Goal: Task Accomplishment & Management: Contribute content

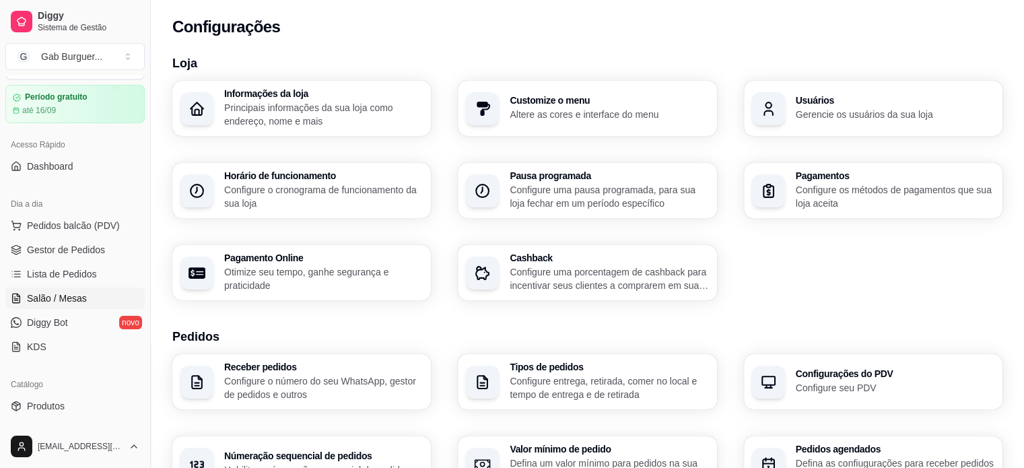
scroll to position [67, 0]
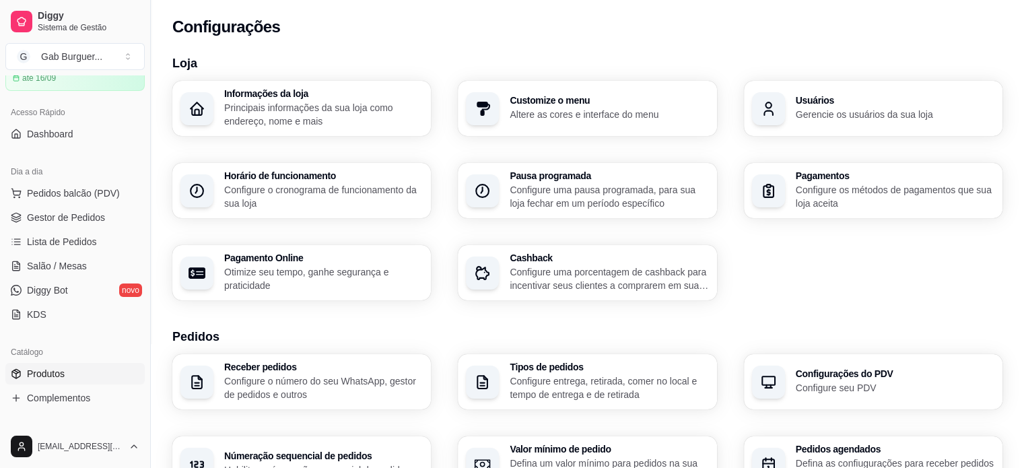
click at [59, 367] on span "Produtos" at bounding box center [46, 373] width 38 height 13
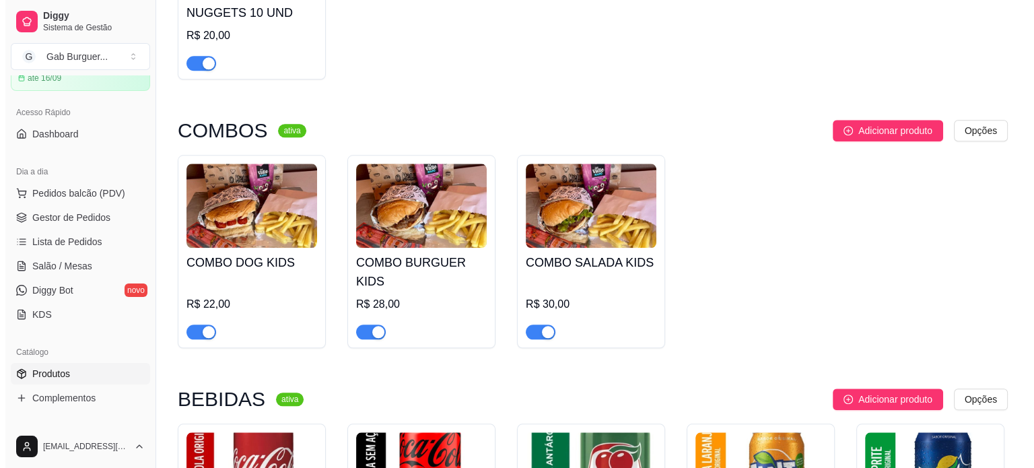
scroll to position [1548, 0]
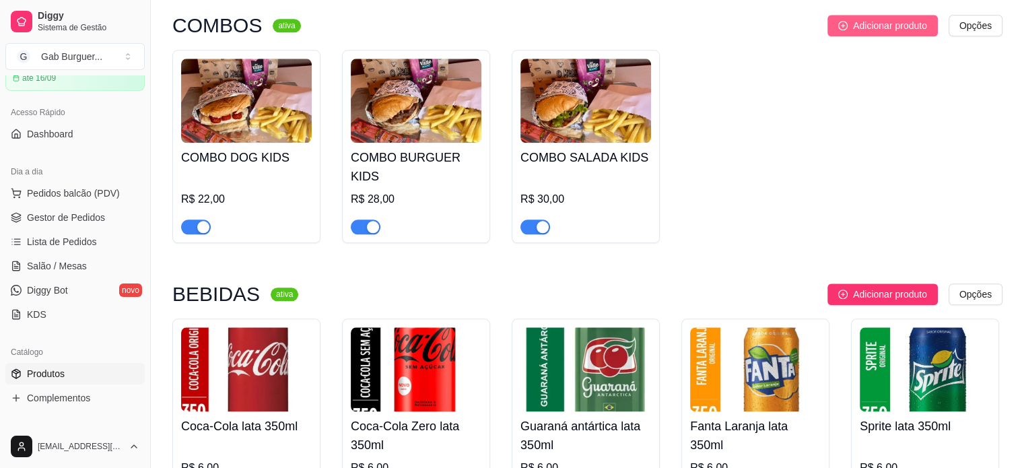
click at [835, 36] on button "Adicionar produto" at bounding box center [882, 26] width 110 height 22
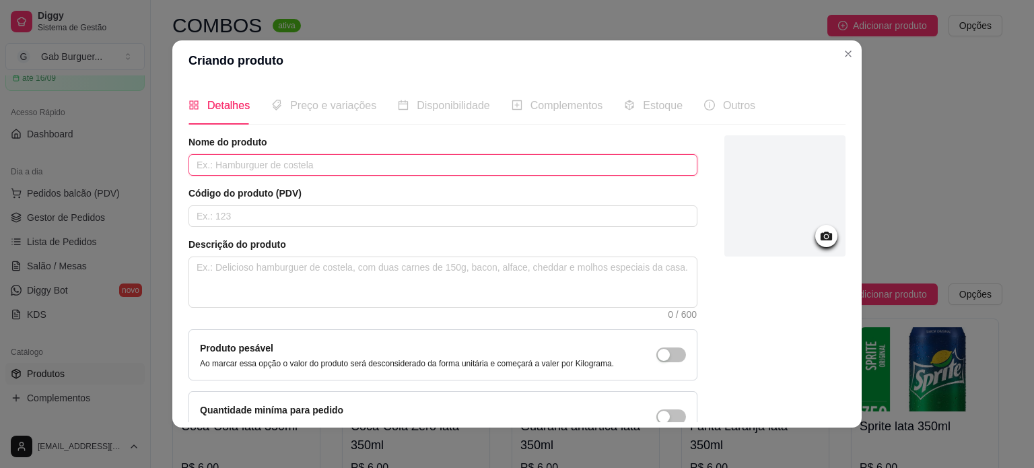
click at [228, 163] on input "text" at bounding box center [442, 165] width 509 height 22
click at [819, 242] on icon at bounding box center [826, 235] width 15 height 15
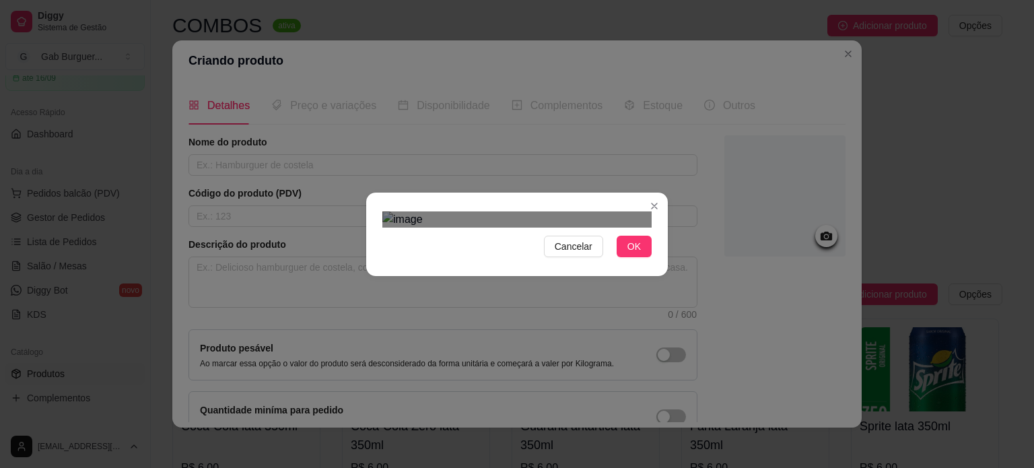
click at [596, 335] on div "Use the arrow keys to move the crop selection area" at bounding box center [517, 447] width 242 height 242
click at [347, 77] on div "Cancelar OK" at bounding box center [517, 234] width 1034 height 468
click at [487, 303] on div "Use the arrow keys to move the crop selection area" at bounding box center [510, 431] width 256 height 256
click at [627, 254] on span "OK" at bounding box center [633, 246] width 13 height 15
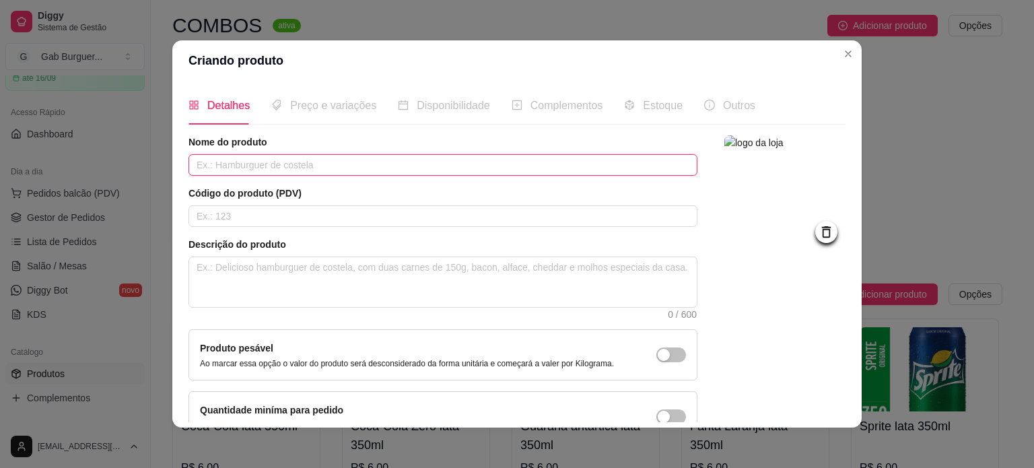
click at [293, 169] on input "text" at bounding box center [442, 165] width 509 height 22
type input "c"
type input "COMBO SMASH BURGUE"
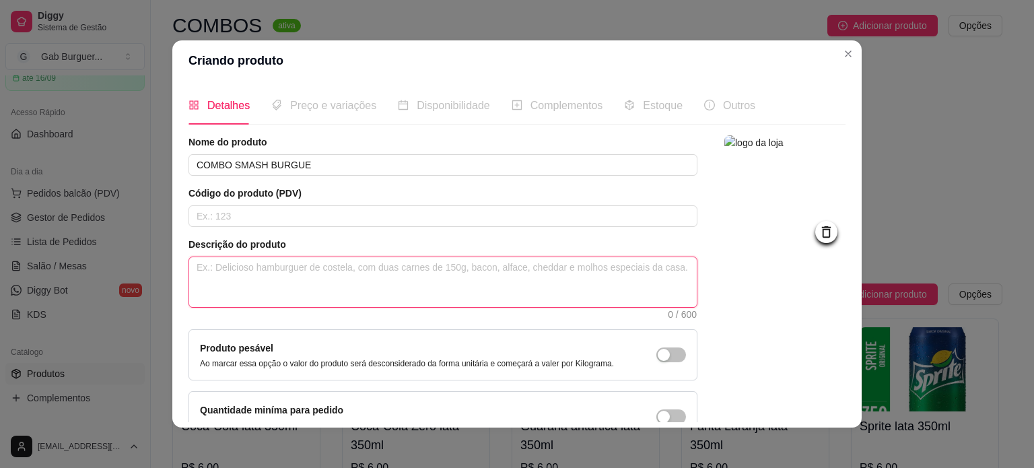
click at [261, 283] on textarea at bounding box center [443, 282] width 508 height 50
type textarea "3"
type textarea "3 S"
type textarea "3 SM"
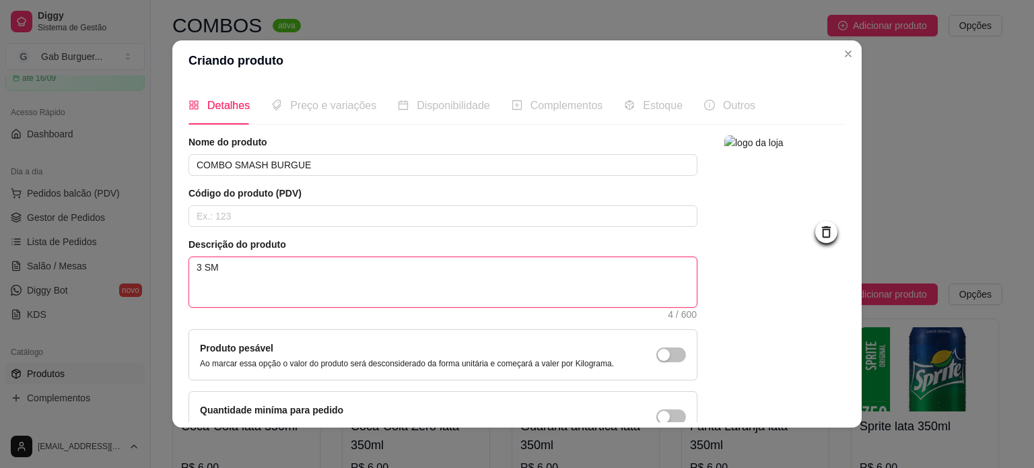
type textarea "3 SMA"
type textarea "3 SMAS"
type textarea "3 SMASH"
type textarea "3 SMASH B"
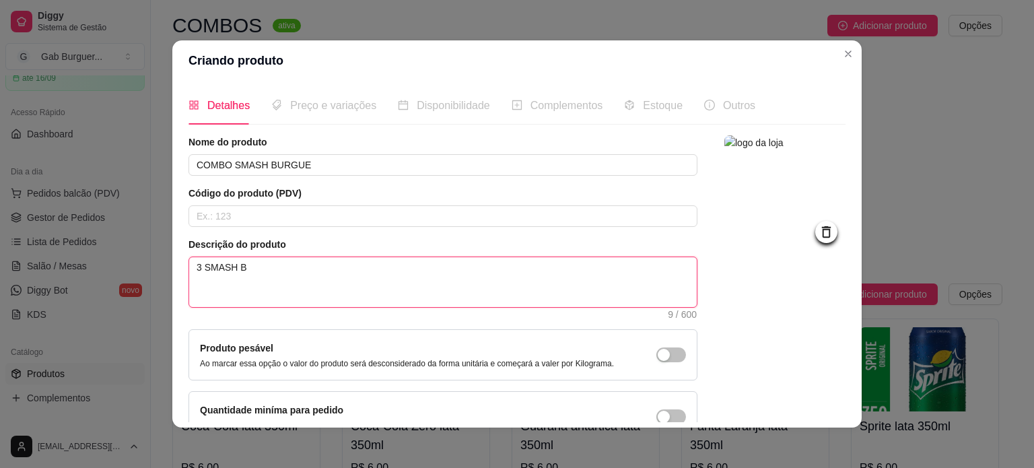
type textarea "3 SMASH BU"
type textarea "3 SMASH BUR"
type textarea "3 SMASH BURG"
type textarea "3 SMASH BURGU"
type textarea "3 SMASH BURGUE"
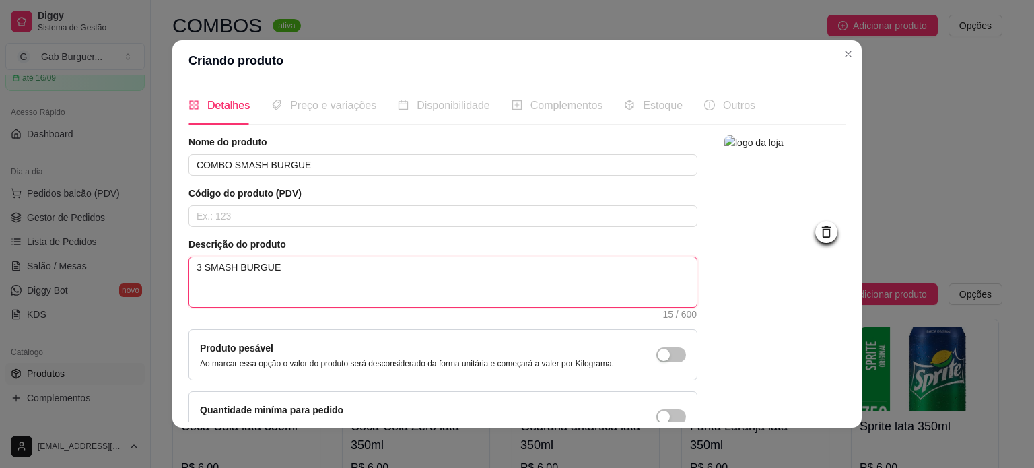
type textarea "3 SMASH BURGUE,"
type textarea "3 SMASH BURGUE"
type textarea "3 SMASH BURGUE-"
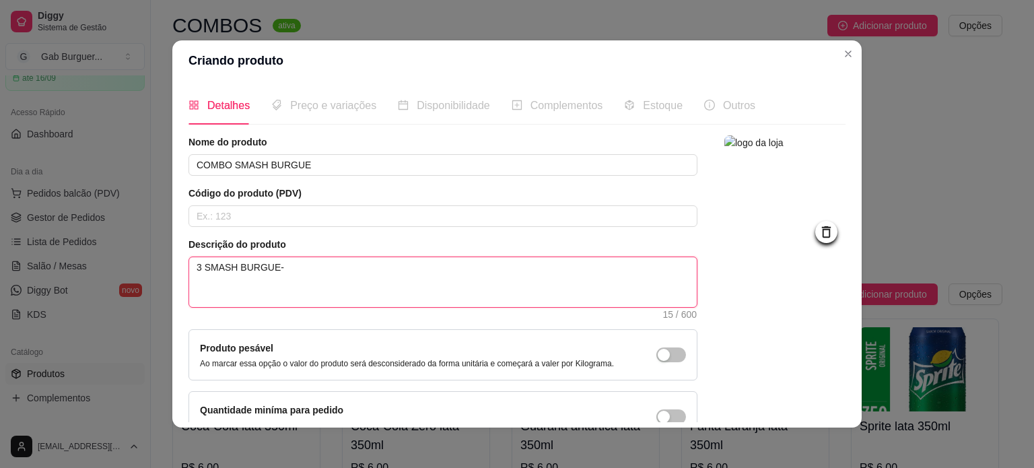
type textarea "3 SMASH BURGUE-"
type textarea "3 SMASH BURGUE- A"
type textarea "3 SMASH BURGUE- AR"
type textarea "3 SMASH BURGUE- A"
type textarea "3 SMASH BURGUE-"
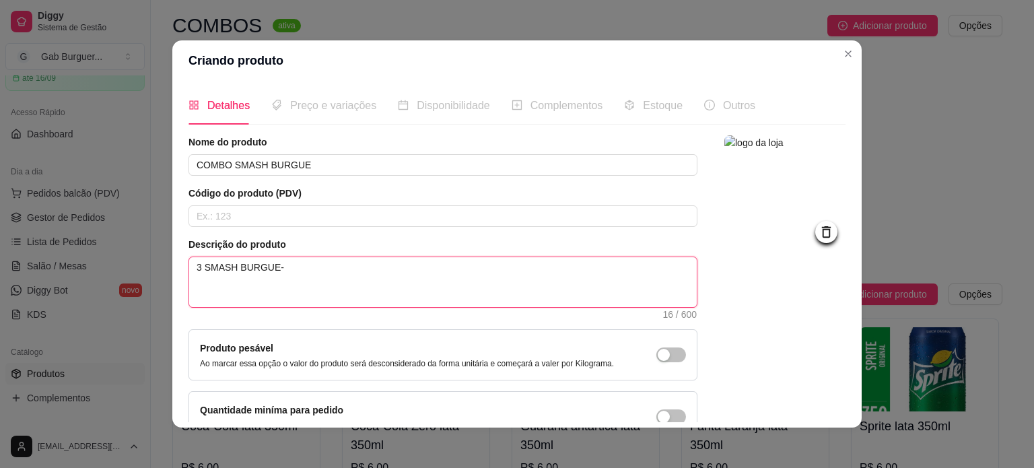
type textarea "3 SMASH BURGUE- H"
type textarea "3 SMASH BURGUE- HA"
type textarea "3 SMASH BURGUE- H"
type textarea "3 SMASH BURGUE-"
type textarea "3 SMASH BURGUE- S"
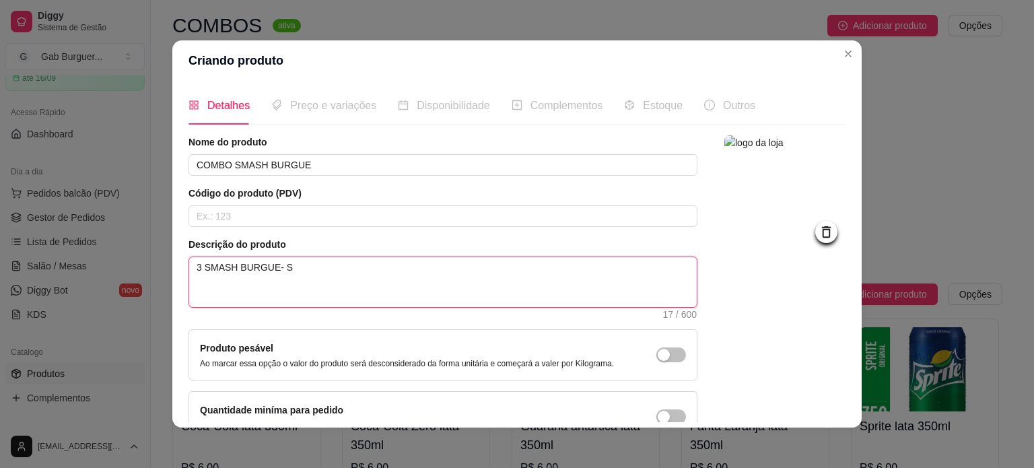
type textarea "3 SMASH BURGUE- SM"
type textarea "3 SMASH BURGUE- SMA"
type textarea "3 SMASH BURGUE- SMAS"
type textarea "3 SMASH BURGUE- SMASH"
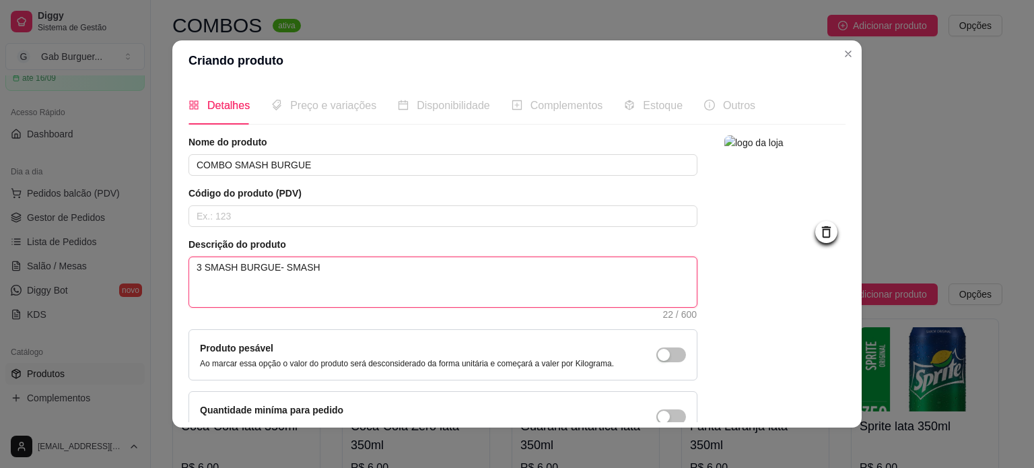
type textarea "3 SMASH BURGUE- SMASH 1"
type textarea "3 SMASH BURGUE- SMASH 10"
type textarea "3 SMASH BURGUE- SMASH 100"
type textarea "3 SMASH BURGUE- SMASH 100G"
type textarea "3 SMASH BURGUE- SMASH 100"
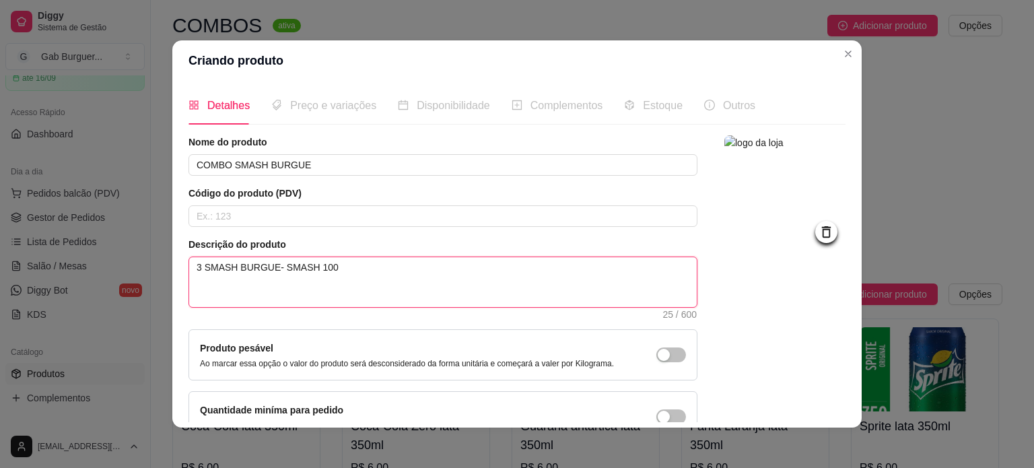
type textarea "3 SMASH BURGUE- SMASH 10"
type textarea "3 SMASH BURGUE- SMASH 1"
type textarea "3 SMASH BURGUE- SMASH"
type textarea "3 SMASH BURGUE- SMASH 9"
type textarea "3 SMASH BURGUE- SMASH 90"
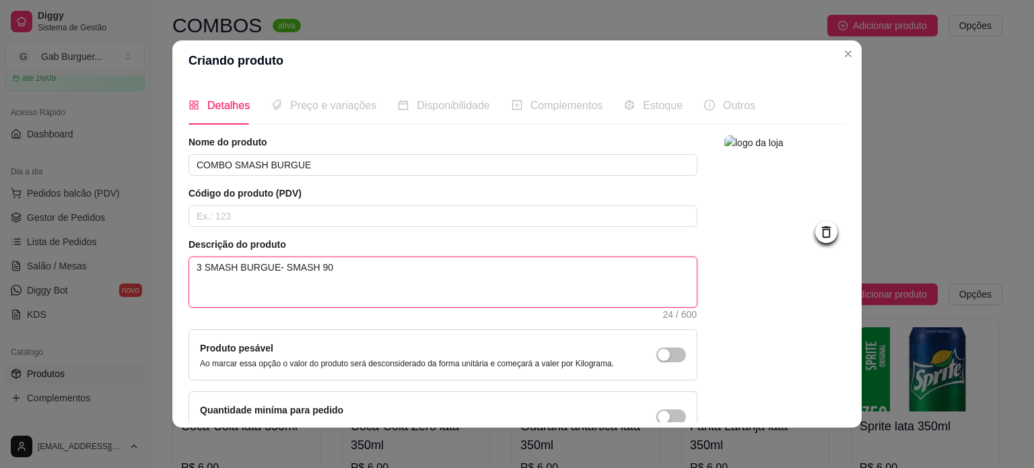
type textarea "3 SMASH BURGUE- SMASH 90G"
type textarea "3 SMASH BURGUE- SMASH 90G,"
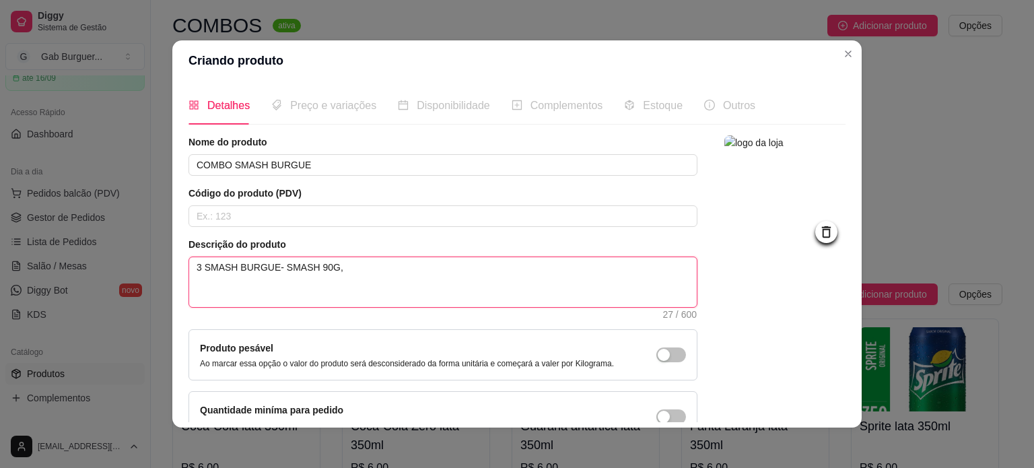
type textarea "3 SMASH BURGUE- SMASH 90G, B"
type textarea "3 SMASH BURGUE- SMASH 90G, BA"
type textarea "3 SMASH BURGUE- SMASH 90G, BAC"
type textarea "3 SMASH BURGUE- SMASH 90G, BACO"
type textarea "3 SMASH BURGUE- SMASH 90G, BACON"
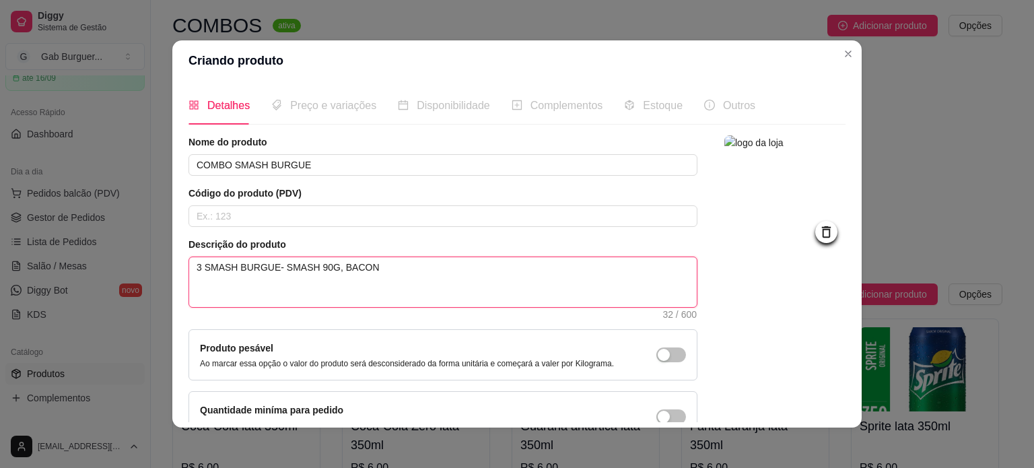
type textarea "3 SMASH BURGUE- SMASH 90G, BACON"
type textarea "3 SMASH BURGUE- SMASH 90G, BACON ,"
type textarea "3 SMASH BURGUE- SMASH 90G, BACON"
type textarea "3 SMASH BURGUE- SMASH 90G, BACO"
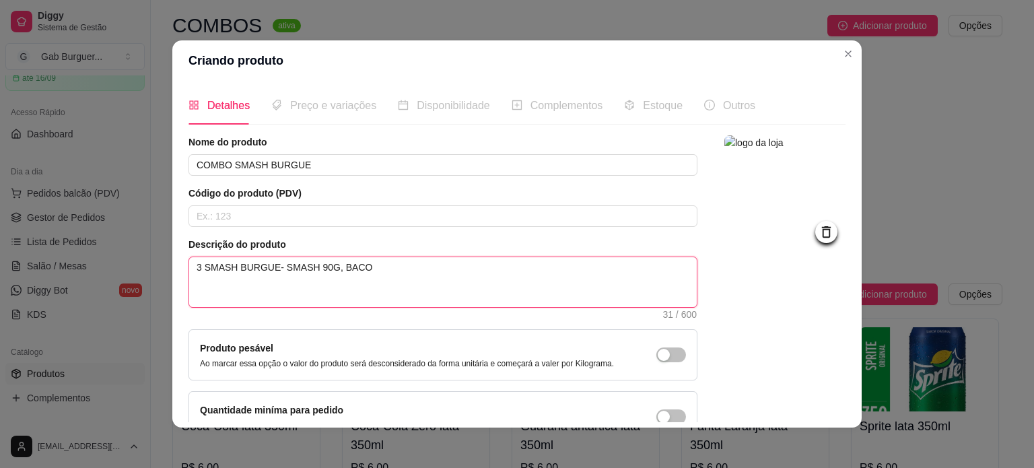
type textarea "3 SMASH BURGUE- SMASH 90G, BAC"
type textarea "3 SMASH BURGUE- SMASH 90G, BA"
type textarea "3 SMASH BURGUE- SMASH 90G, B"
type textarea "3 SMASH BURGUE- SMASH 90G,"
type textarea "3 SMASH BURGUE- SMASH 90G, Q"
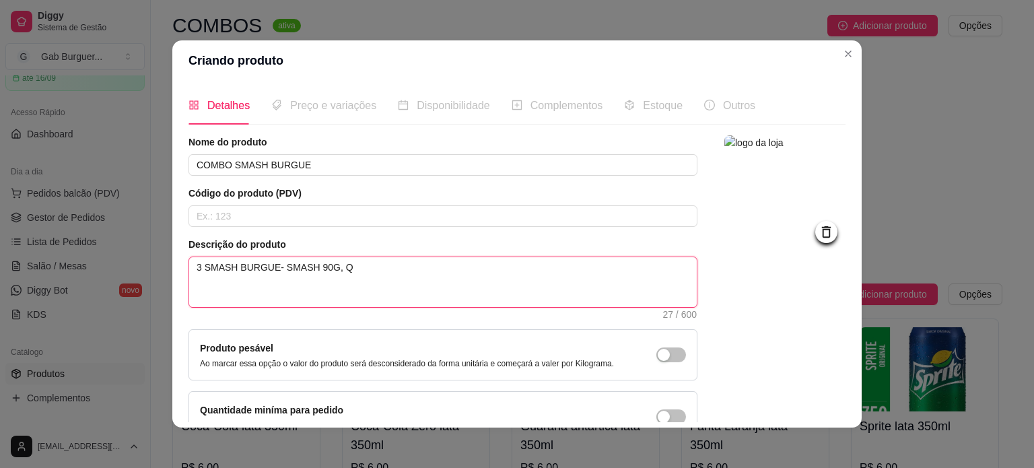
type textarea "3 SMASH BURGUE- SMASH 90G, QU"
type textarea "3 SMASH BURGUE- SMASH 90G, QUE"
type textarea "3 SMASH BURGUE- SMASH 90G, QUEI"
type textarea "3 SMASH BURGUE- SMASH 90G, QUEIJ"
type textarea "3 SMASH BURGUE- SMASH 90G, QUEIJO"
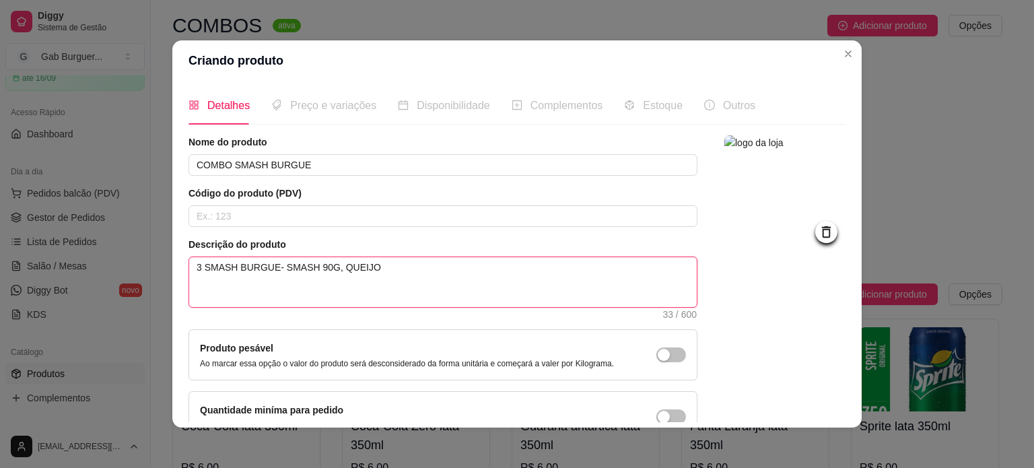
type textarea "3 SMASH BURGUE- SMASH 90G, QUEIJO"
type textarea "3 SMASH BURGUE- SMASH 90G, QUEIJO C"
type textarea "3 SMASH BURGUE- SMASH 90G, QUEIJO CH"
type textarea "3 SMASH BURGUE- SMASH 90G, QUEIJO CHE"
type textarea "3 SMASH BURGUE- SMASH 90G, QUEIJO CHED"
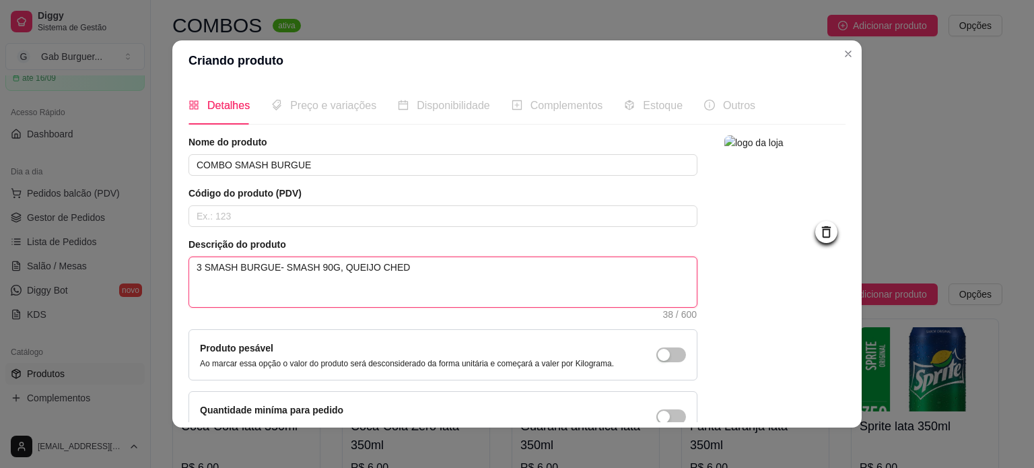
type textarea "3 SMASH BURGUE- SMASH 90G, QUEIJO CHEDD"
type textarea "3 SMASH BURGUE- SMASH 90G, [PERSON_NAME]"
type textarea "3 SMASH BURGUE- SMASH 90G, QUEIJO CHEDDAR"
type textarea "3 SMASH BURGUE- SMASH 90G, QUEIJO CHEDDAR,"
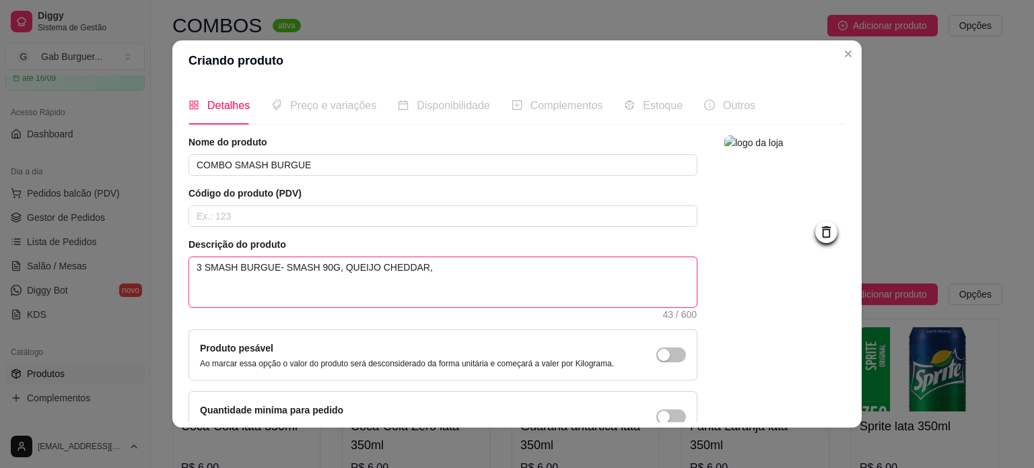
type textarea "3 SMASH BURGUE- SMASH 90G, QUEIJO CHEDDAR, B"
type textarea "3 SMASH BURGUE- SMASH 90G, QUEIJO CHEDDAR, BA"
type textarea "3 SMASH BURGUE- SMASH 90G, QUEIJO CHEDDAR, BAC"
type textarea "3 SMASH BURGUE- SMASH 90G, QUEIJO CHEDDAR, BACO"
type textarea "3 SMASH BURGUE- SMASH 90G, QUEIJO CHEDDAR, BACON"
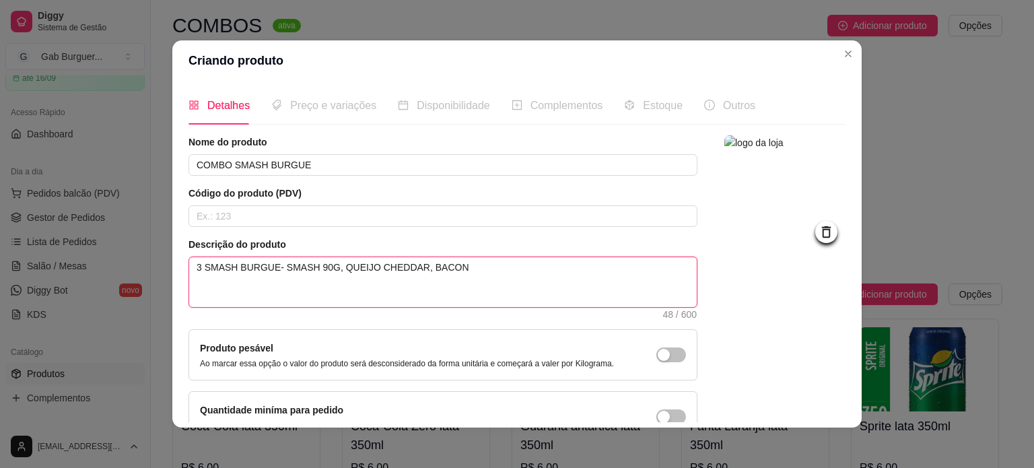
type textarea "3 SMASH BURGUE- SMASH 90G, QUEIJO CHEDDAR, BACON"
type textarea "3 SMASH BURGUE- SMASH 90G, QUEIJO CHEDDAR, BACON +"
type textarea "3 SMASH BURGUE- SMASH 90G, QUEIJO CHEDDAR, BACON + P"
type textarea "3 SMASH BURGUE- SMASH 90G, QUEIJO CHEDDAR, BACON + PO"
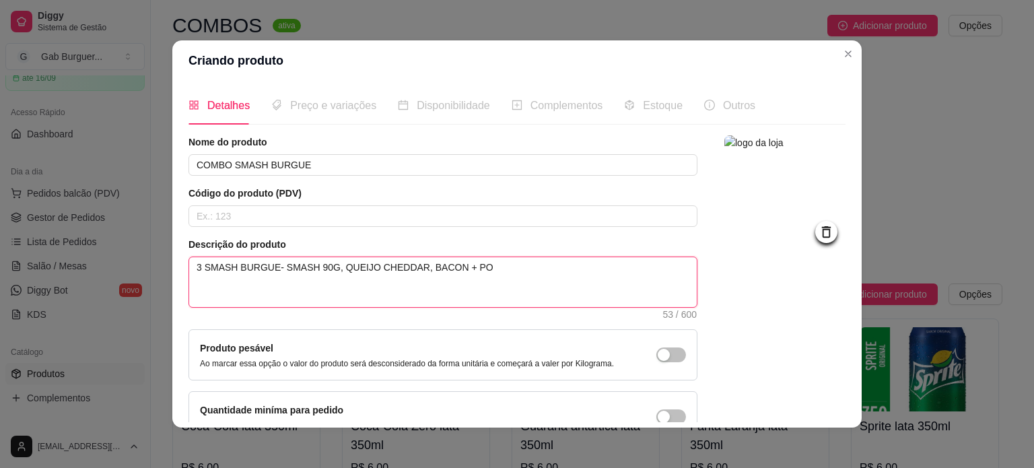
type textarea "3 SMASH BURGUE- SMASH 90G, QUEIJO CHEDDAR, BACON + POR"
type textarea "3 SMASH BURGUE- SMASH 90G, QUEIJO CHEDDAR, BACON + PORC"
type textarea "3 SMASH BURGUE- SMASH 90G, QUEIJO CHEDDAR, BACON + PORCÃ"
type textarea "3 SMASH BURGUE- SMASH 90G, QUEIJO CHEDDAR, [PERSON_NAME] + PORCÃO"
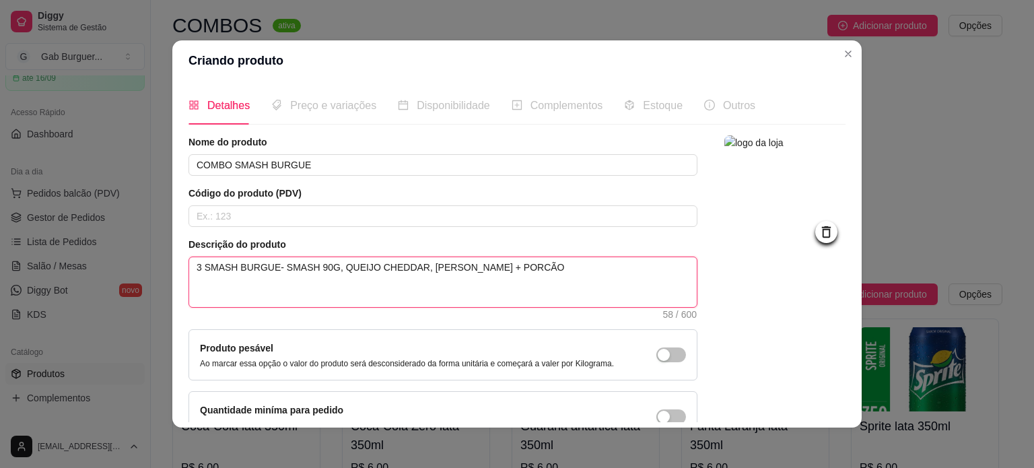
type textarea "3 SMASH BURGUE- SMASH 90G, QUEIJO CHEDDAR, [PERSON_NAME] + PORCÃO"
type textarea "3 SMASH BURGUE- SMASH 90G, QUEIJO CHEDDAR, BACON + PORCÃ"
type textarea "3 SMASH BURGUE- SMASH 90G, QUEIJO CHEDDAR, BACON + PORC"
type textarea "3 SMASH BURGUE- SMASH 90G, QUEIJO CHEDDAR, BACON + POR"
type textarea "3 SMASH BURGUE- SMASH 90G, QUEIJO CHEDDAR, [PERSON_NAME] + PORÇ"
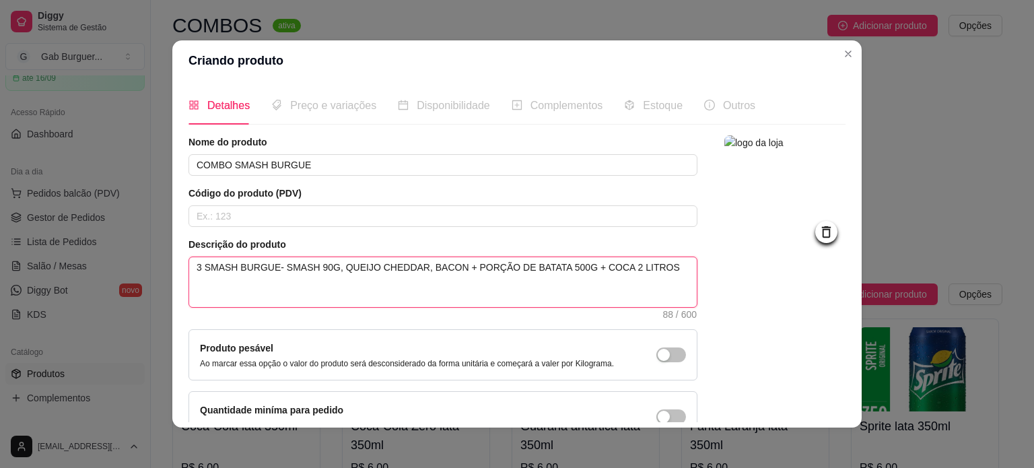
click at [273, 265] on textarea "3 SMASH BURGUE- SMASH 90G, QUEIJO CHEDDAR, BACON + PORÇÃO DE BATATA 500G + COCA…" at bounding box center [443, 282] width 508 height 50
click at [289, 270] on textarea "3 LACHES - SMASH 90G, QUEIJO CHEDDAR, BACON + PORÇÃO DE BATATA 500G + COCA 2 LI…" at bounding box center [443, 282] width 508 height 50
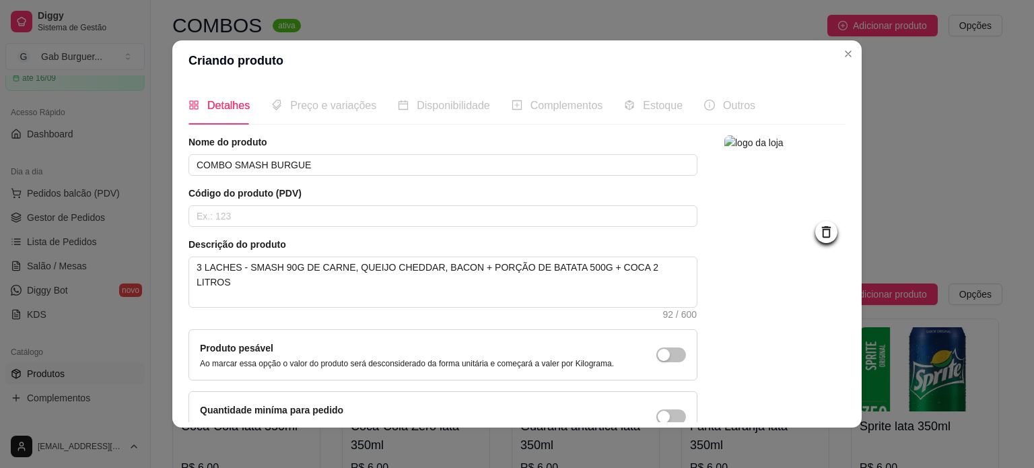
click at [483, 325] on div "Nome do produto COMBO SMASH BURGUE Código do produto (PDV) Descrição do produto…" at bounding box center [442, 288] width 509 height 307
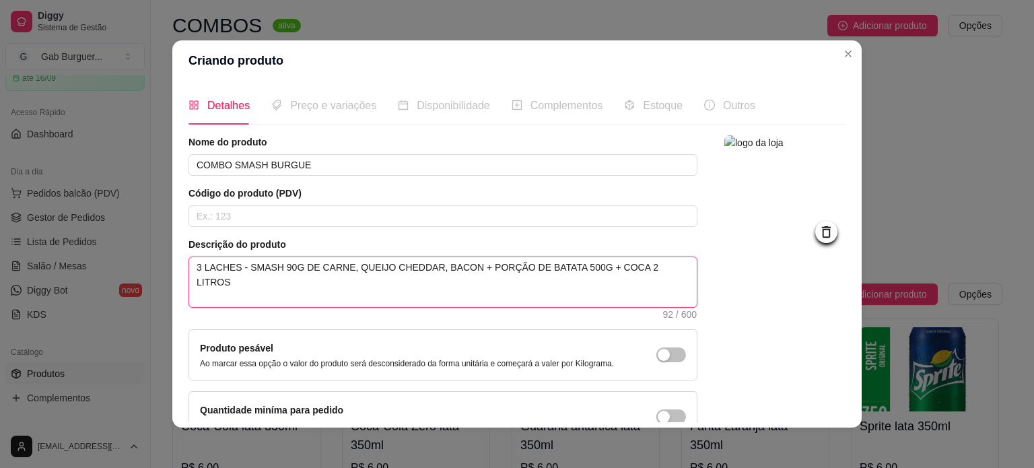
click at [205, 267] on textarea "3 LACHES - SMASH 90G DE CARNE, QUEIJO CHEDDAR, BACON + PORÇÃO DE BATATA 500G + …" at bounding box center [443, 282] width 508 height 50
click at [212, 267] on textarea "3 LACHES - SMASH 90G DE CARNE, QUEIJO CHEDDAR, BACON + PORÇÃO DE BATATA 500G + …" at bounding box center [443, 282] width 508 height 50
click at [667, 285] on textarea "3 LANCHES - SMASH 90G DE CARNE, QUEIJO CHEDDAR, BACON + PORÇÃO DE BATATA 500G +…" at bounding box center [443, 282] width 508 height 50
click at [281, 269] on textarea "3 LANCHES - SMASH 90G DE CARNE, QUEIJO CHEDDAR, BACON + PORÇÃO DE BATATA 500G +…" at bounding box center [443, 282] width 508 height 50
click at [467, 267] on textarea "3 LANCHES - SMASH BURGUER 90G DE CARNE, QUEIJO CHEDDAR, BACON + PORÇÃO DE BATAT…" at bounding box center [443, 282] width 508 height 50
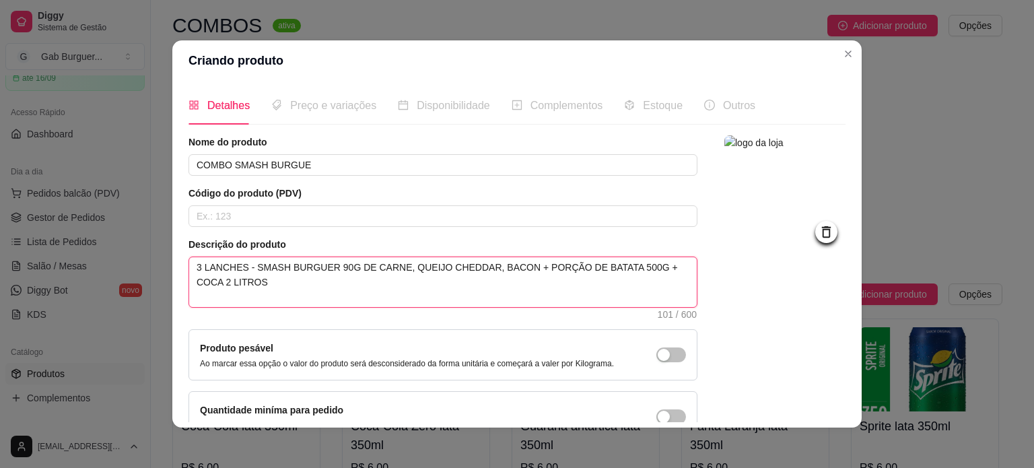
click at [390, 267] on textarea "3 LANCHES - SMASH BURGUER 90G DE CARNE, QUEIJO CHEDDAR, BACON + PORÇÃO DE BATAT…" at bounding box center [443, 282] width 508 height 50
click at [438, 285] on textarea "3 LANCHES - SMASH BURGUER 90G DE CARNE, 2X QUEIJO CHEDDAR, BACON + PORÇÃO DE BA…" at bounding box center [443, 282] width 508 height 50
click at [612, 265] on textarea "3 LANCHES - SMASH BURGUER 90G DE CARNE, 2X QUEIJO CHEDDAR, BACON + PORÇÃO DE BA…" at bounding box center [443, 282] width 508 height 50
click at [277, 290] on textarea "3 LANCHES - SMASH BURGUER 90G DE CARNE, 2X QUEIJO CHEDDAR, BACON + PORÇÃO DE BA…" at bounding box center [443, 282] width 508 height 50
click at [212, 281] on textarea "3 LANCHES - SMASH BURGUER 90G DE CARNE, 2X QUEIJO CHEDDAR, BACON + PORÇÃO DE BA…" at bounding box center [443, 282] width 508 height 50
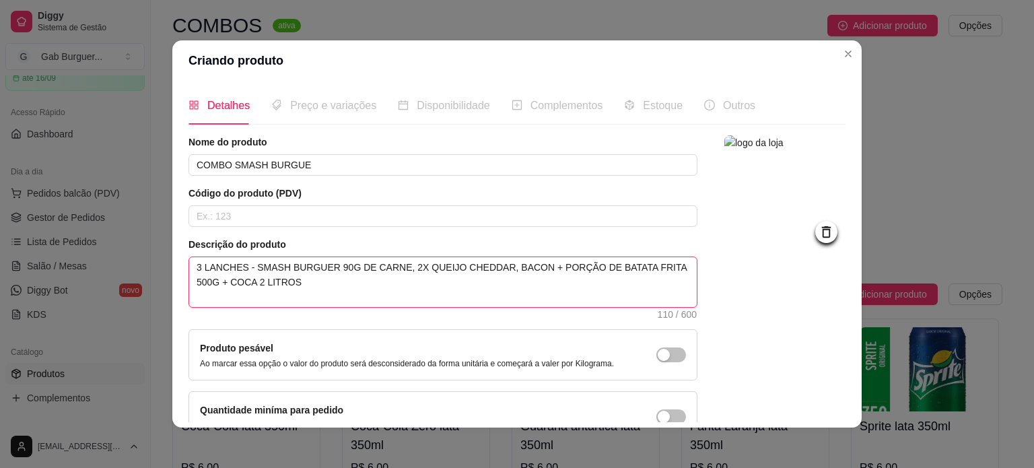
click at [218, 279] on textarea "3 LANCHES - SMASH BURGUER 90G DE CARNE, 2X QUEIJO CHEDDAR, BACON + PORÇÃO DE BA…" at bounding box center [443, 282] width 508 height 50
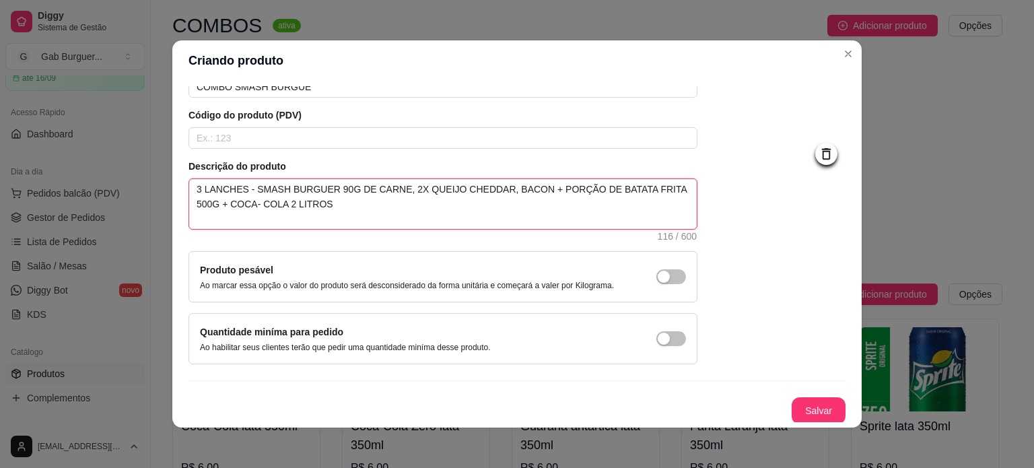
scroll to position [3, 0]
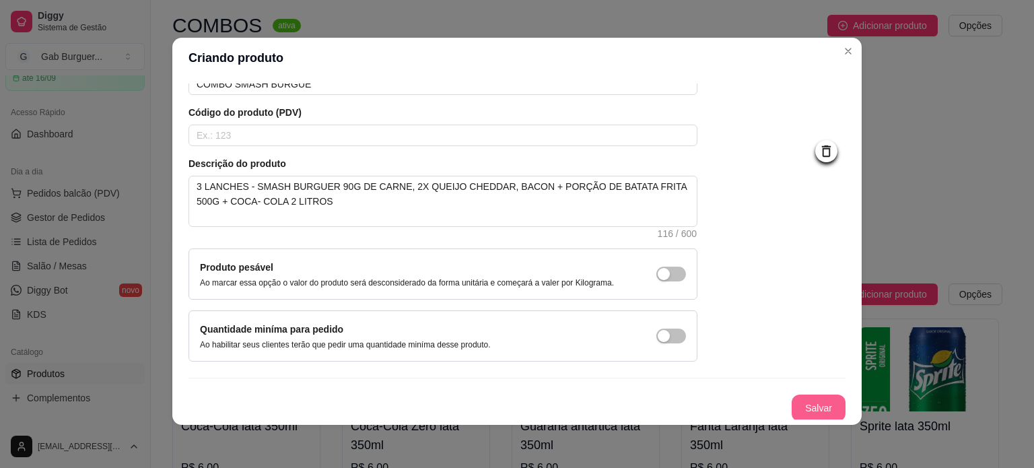
click at [792, 397] on button "Salvar" at bounding box center [819, 407] width 54 height 27
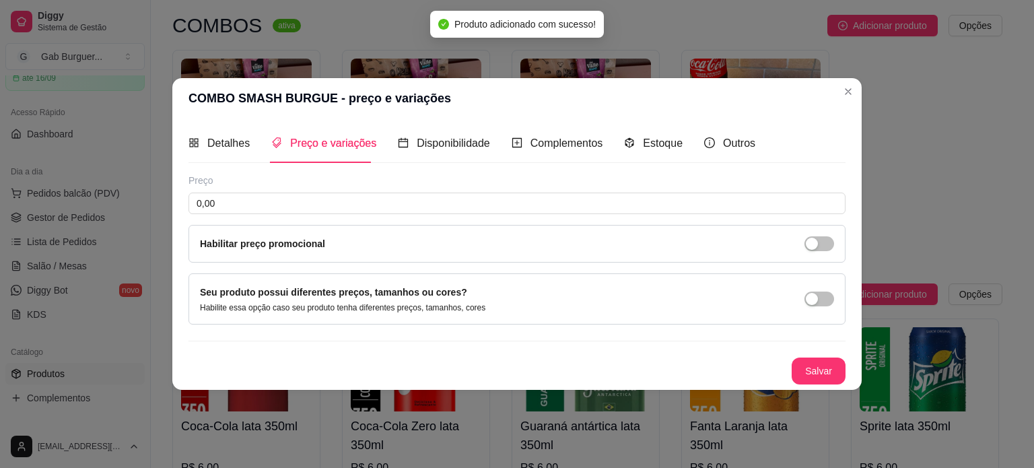
scroll to position [0, 0]
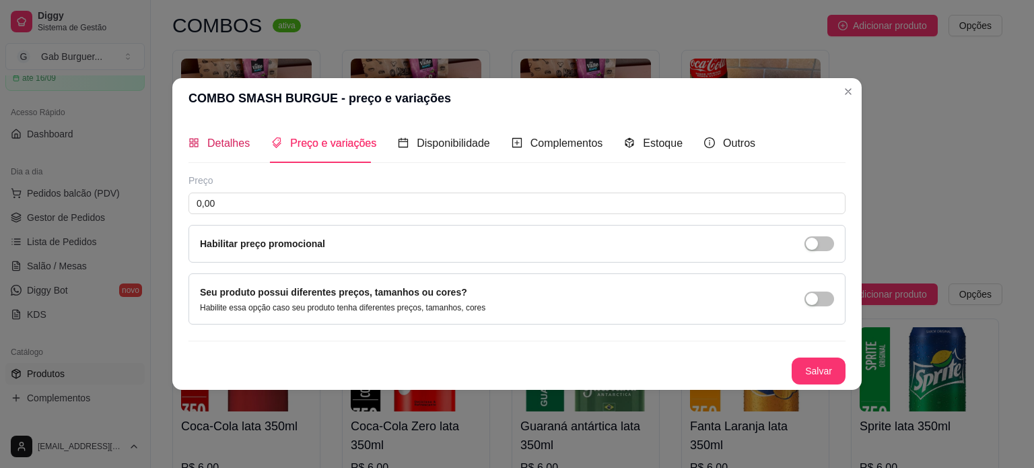
click at [221, 146] on span "Detalhes" at bounding box center [228, 142] width 42 height 11
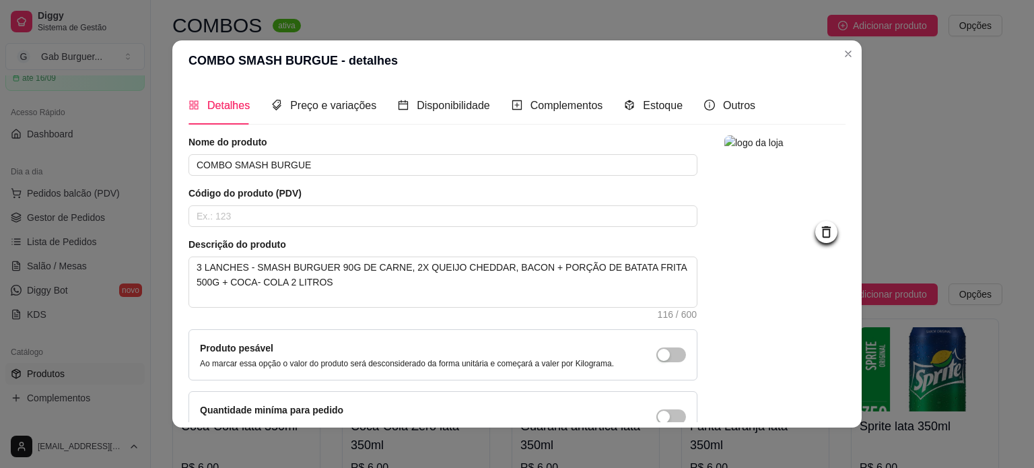
click at [819, 234] on icon at bounding box center [826, 231] width 15 height 15
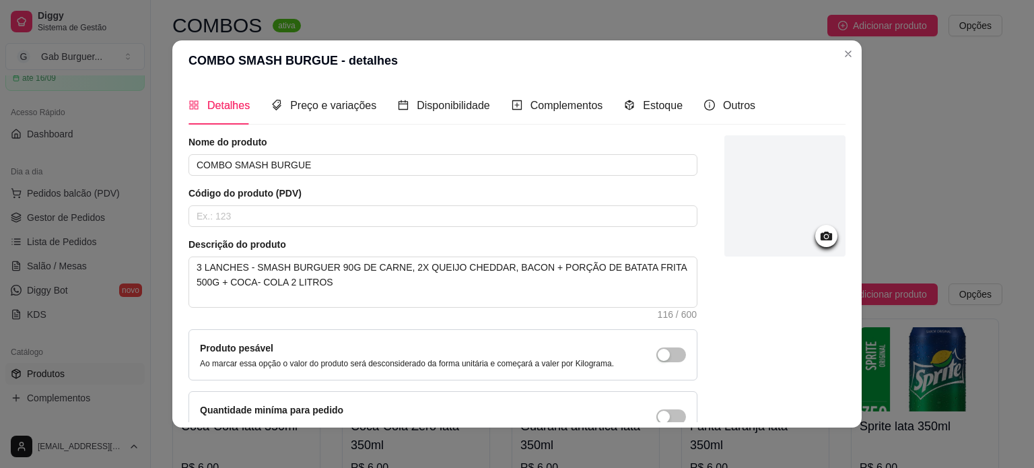
click at [825, 236] on circle at bounding box center [826, 236] width 3 height 3
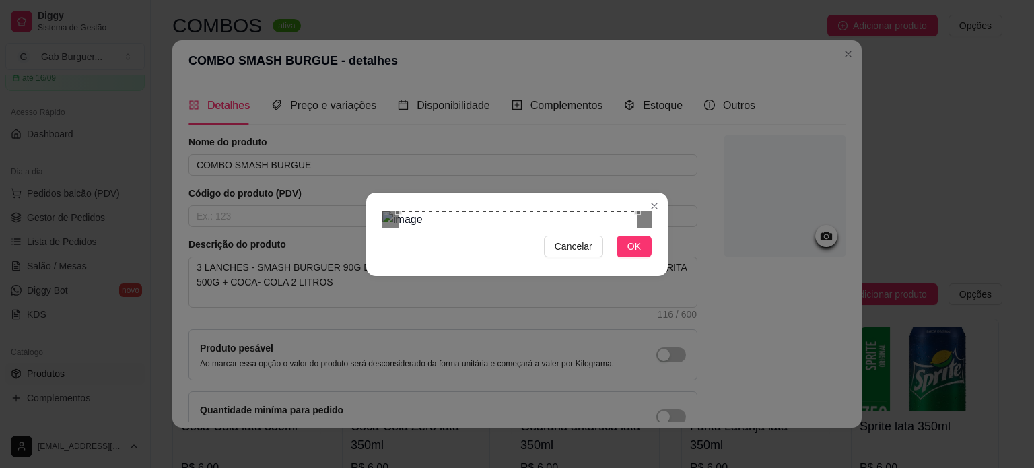
click at [555, 290] on div "Use the arrow keys to move the crop selection area" at bounding box center [517, 330] width 239 height 239
click at [628, 254] on span "OK" at bounding box center [633, 246] width 13 height 15
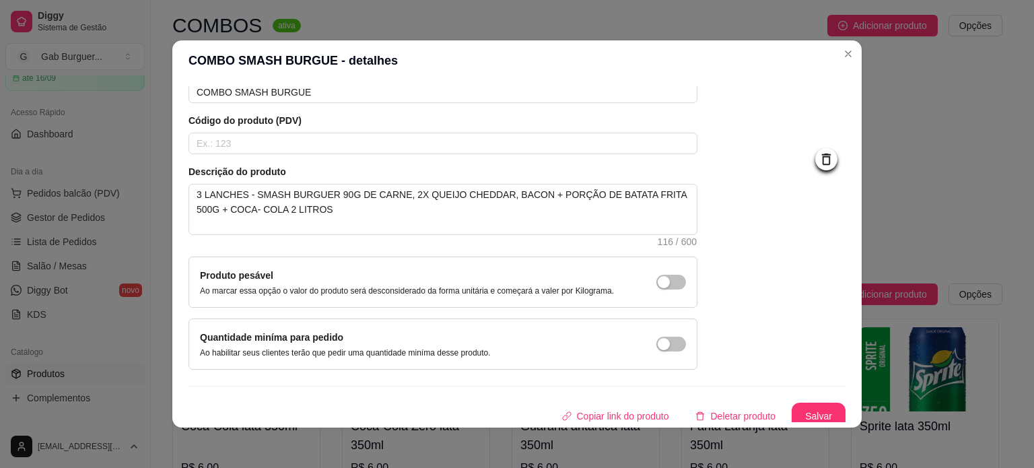
scroll to position [78, 0]
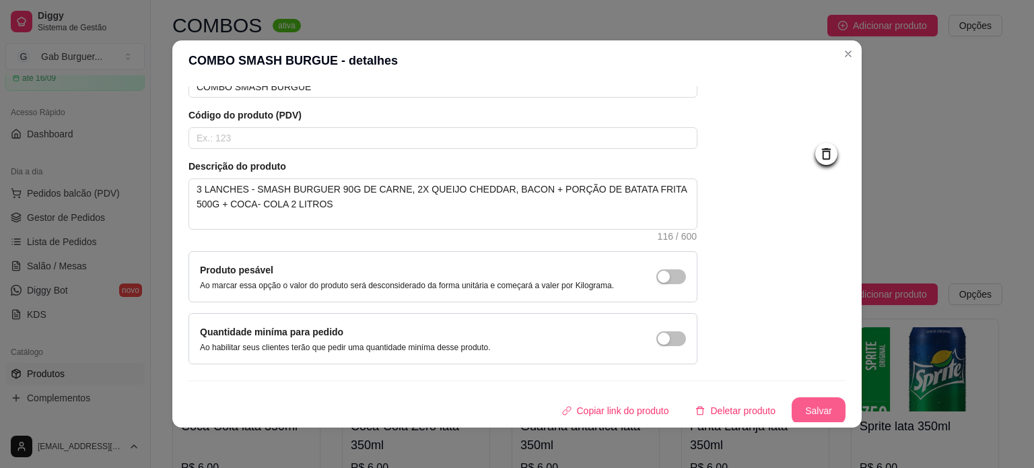
click at [803, 414] on button "Salvar" at bounding box center [819, 410] width 54 height 27
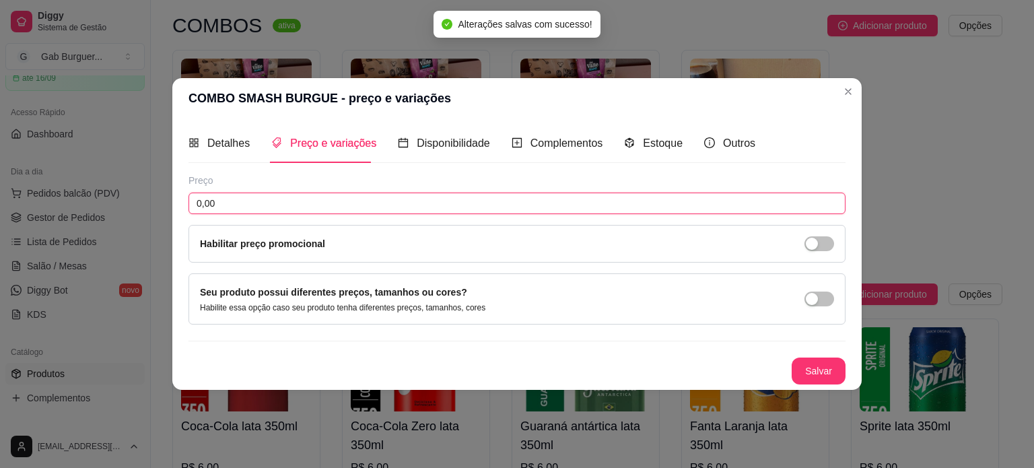
click at [275, 207] on input "0,00" at bounding box center [516, 204] width 657 height 22
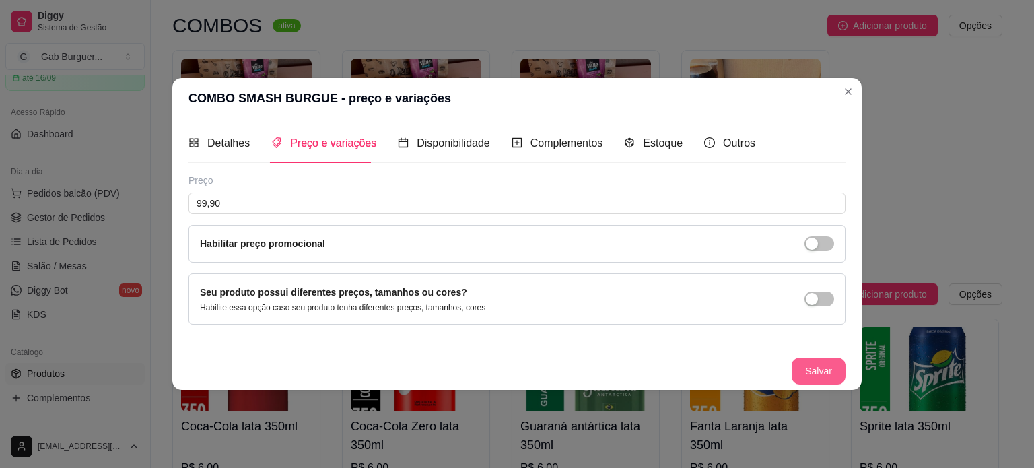
click at [808, 370] on button "Salvar" at bounding box center [819, 370] width 54 height 27
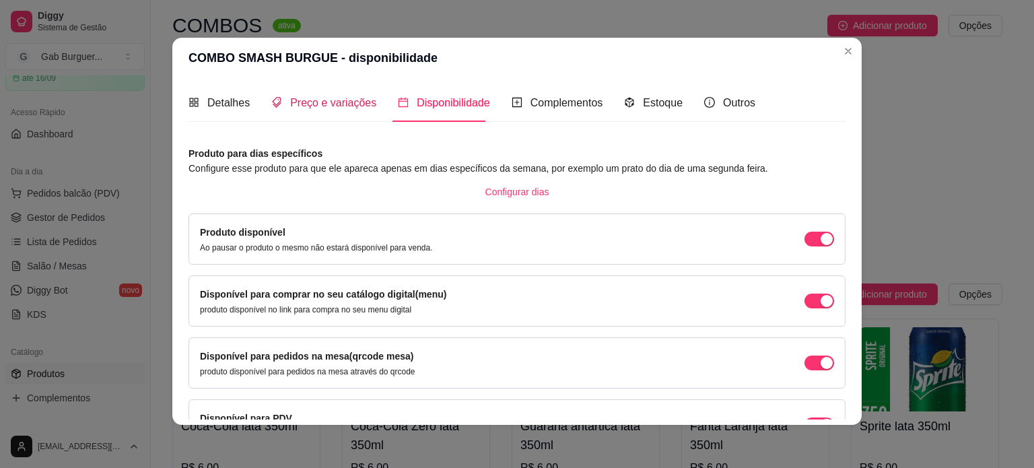
click at [302, 108] on span "Preço e variações" at bounding box center [333, 102] width 86 height 11
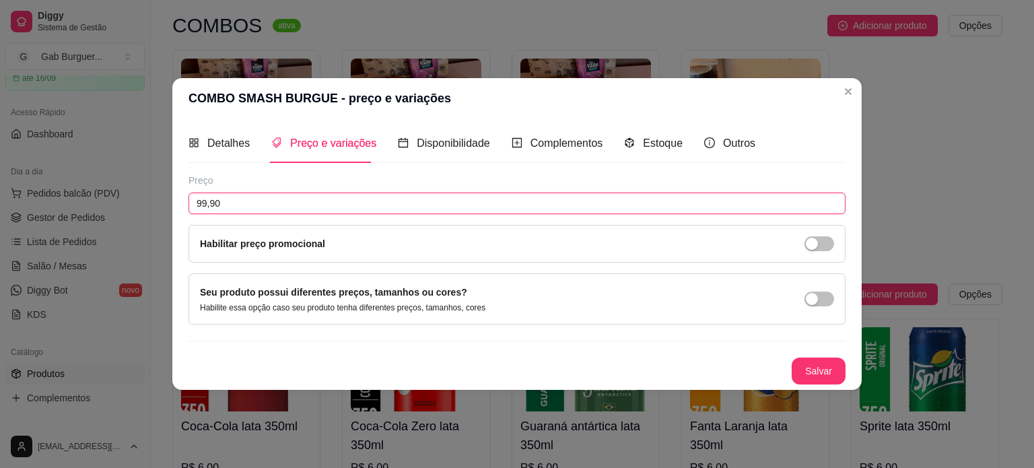
click at [234, 201] on input "99,90" at bounding box center [516, 204] width 657 height 22
click at [201, 203] on input "99,90" at bounding box center [516, 204] width 657 height 22
click at [240, 201] on input "99,90" at bounding box center [516, 204] width 657 height 22
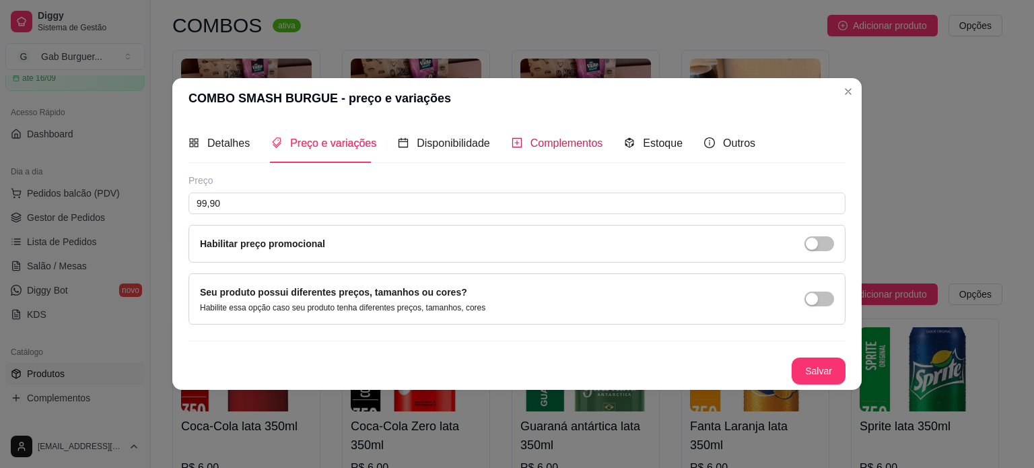
click at [543, 148] on span "Complementos" at bounding box center [566, 142] width 73 height 11
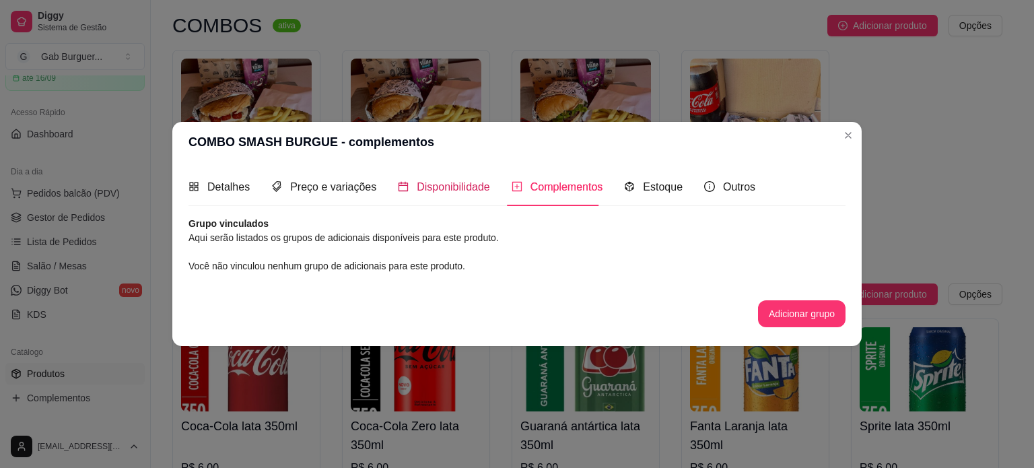
click at [417, 181] on span "Disponibilidade" at bounding box center [453, 186] width 73 height 11
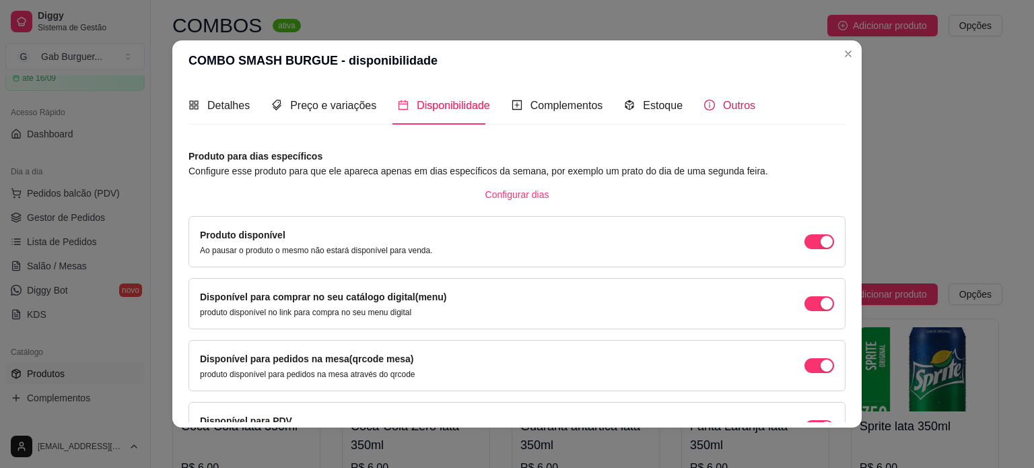
click at [734, 100] on span "Outros" at bounding box center [739, 105] width 32 height 11
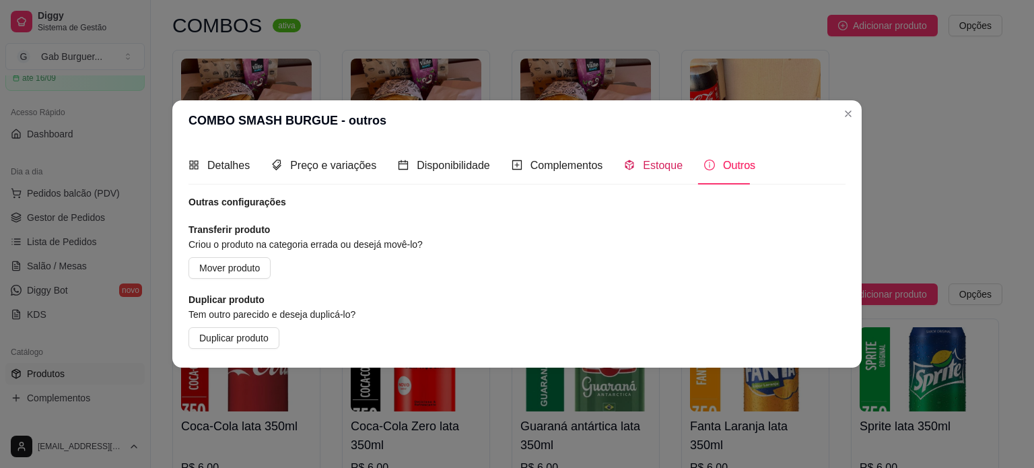
click at [635, 167] on div "Estoque" at bounding box center [653, 165] width 59 height 17
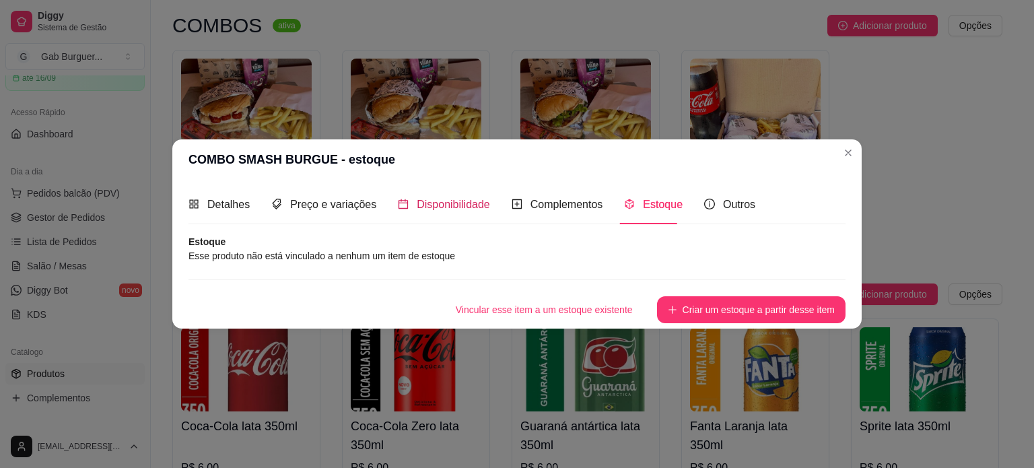
click at [450, 203] on span "Disponibilidade" at bounding box center [453, 204] width 73 height 11
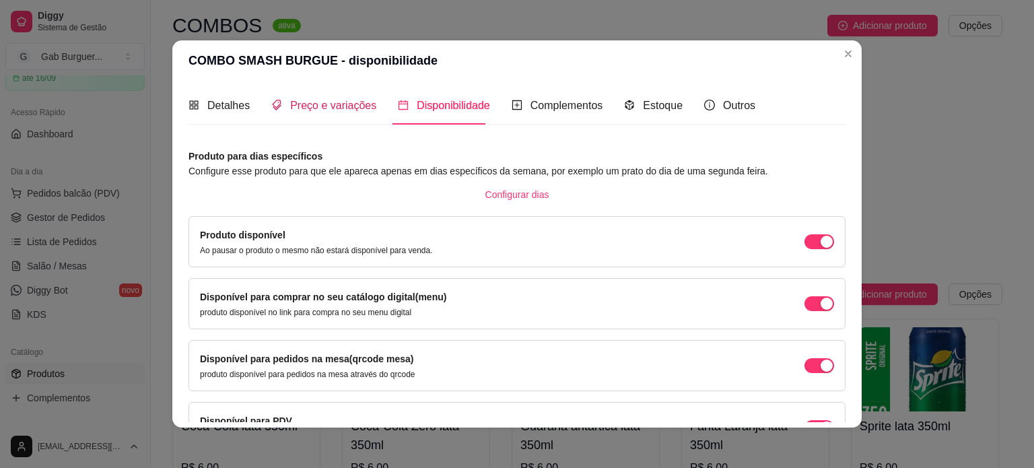
click at [306, 102] on span "Preço e variações" at bounding box center [333, 105] width 86 height 11
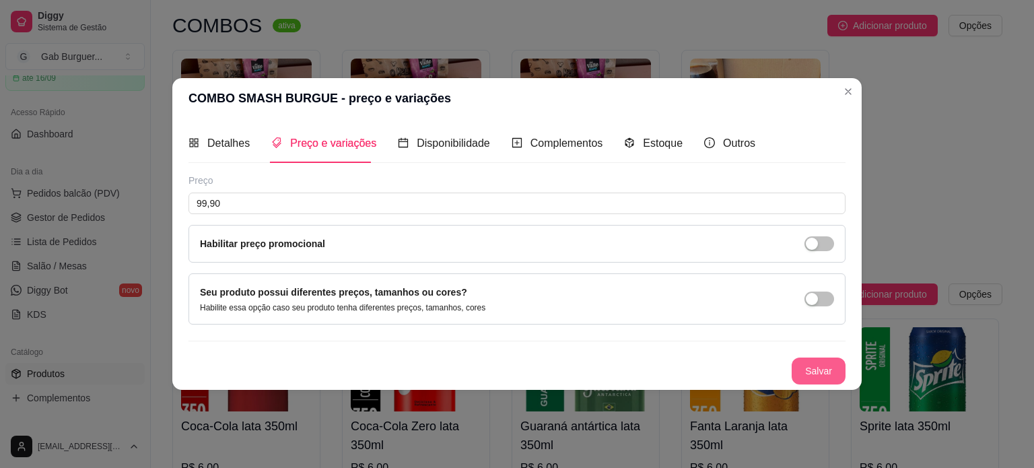
click at [804, 375] on button "Salvar" at bounding box center [819, 370] width 54 height 27
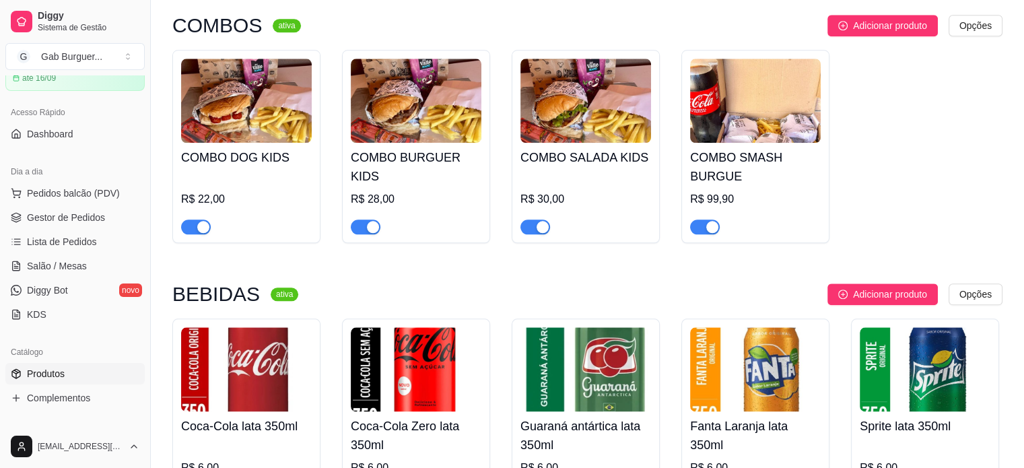
click at [731, 126] on img at bounding box center [755, 101] width 131 height 84
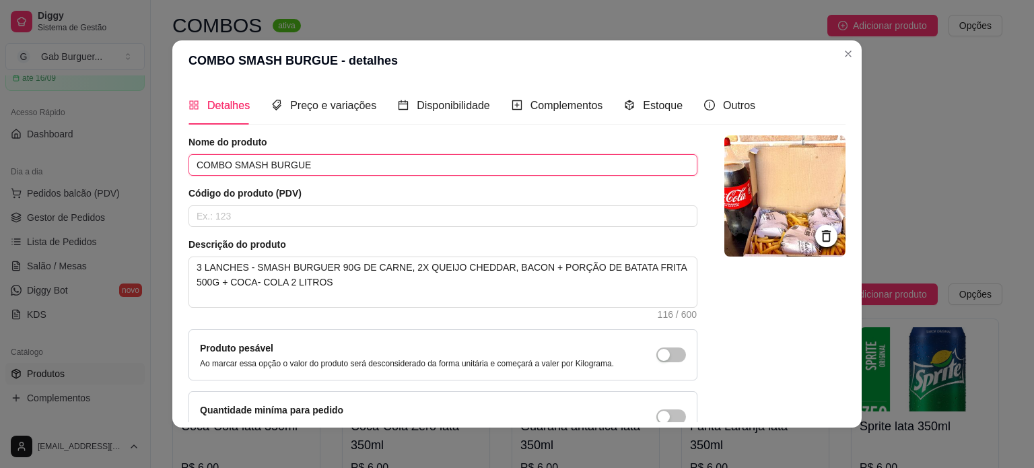
click at [304, 164] on input "COMBO SMASH BURGUE" at bounding box center [442, 165] width 509 height 22
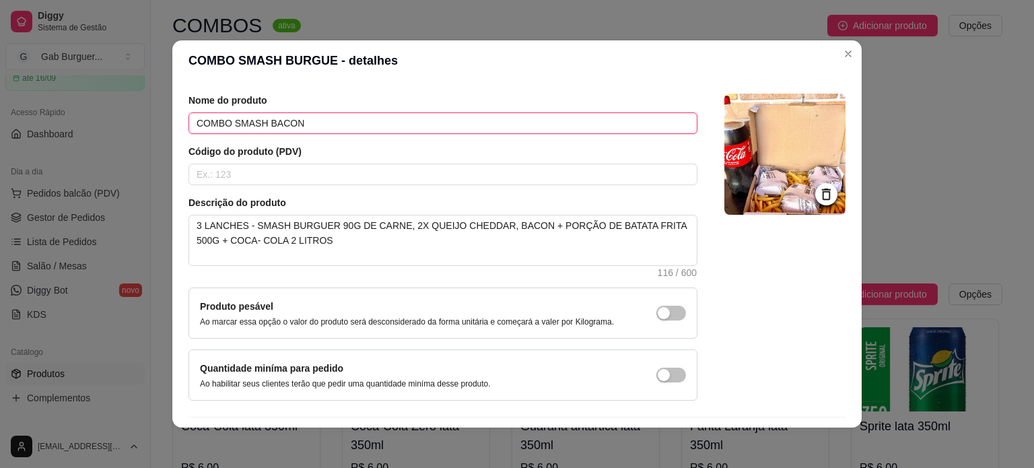
scroll to position [78, 0]
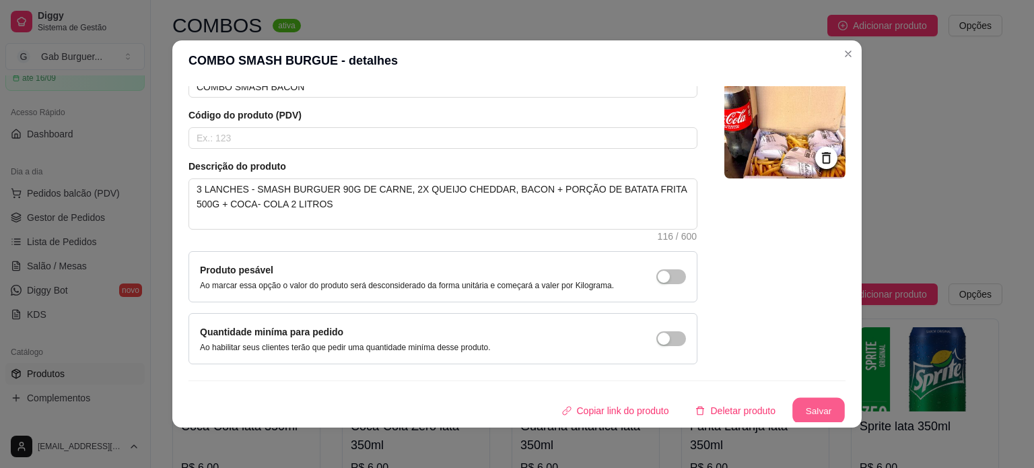
click at [792, 413] on button "Salvar" at bounding box center [818, 411] width 53 height 26
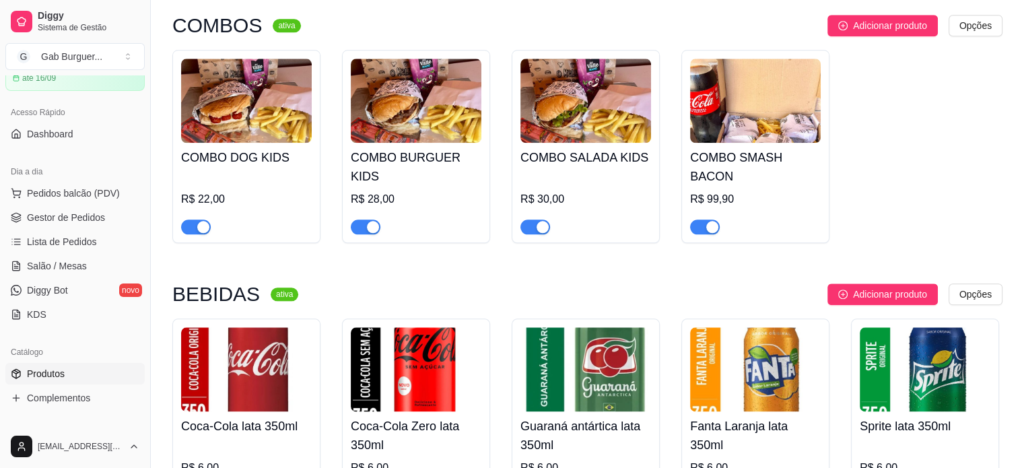
click at [743, 116] on img at bounding box center [755, 101] width 131 height 84
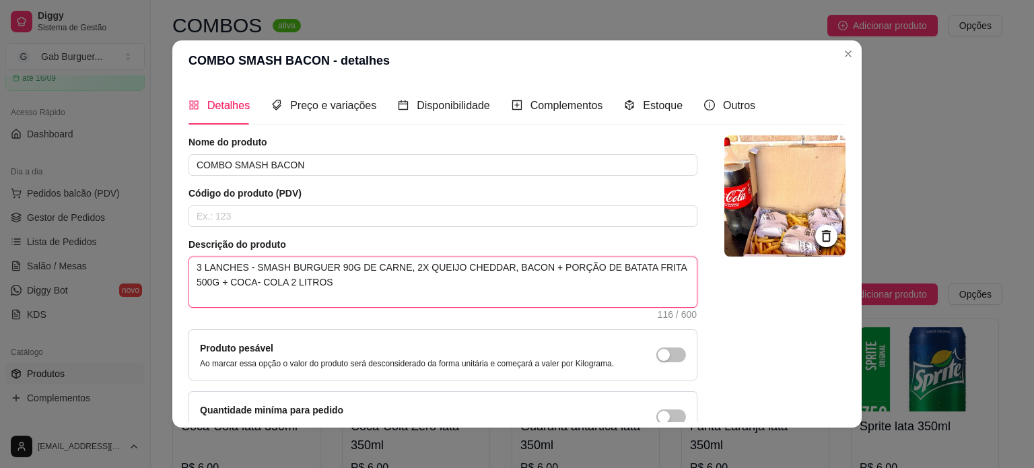
click at [517, 266] on textarea "3 LANCHES - SMASH BURGUER 90G DE CARNE, 2X QUEIJO CHEDDAR, BACON + PORÇÃO DE BA…" at bounding box center [443, 282] width 508 height 50
click at [608, 269] on textarea "3 LANCHES - SMASH BURGUER 90G DE CARNE, 2X QUEIJO CHEDDAR, BACON, E MAIONESE NO…" at bounding box center [443, 282] width 508 height 50
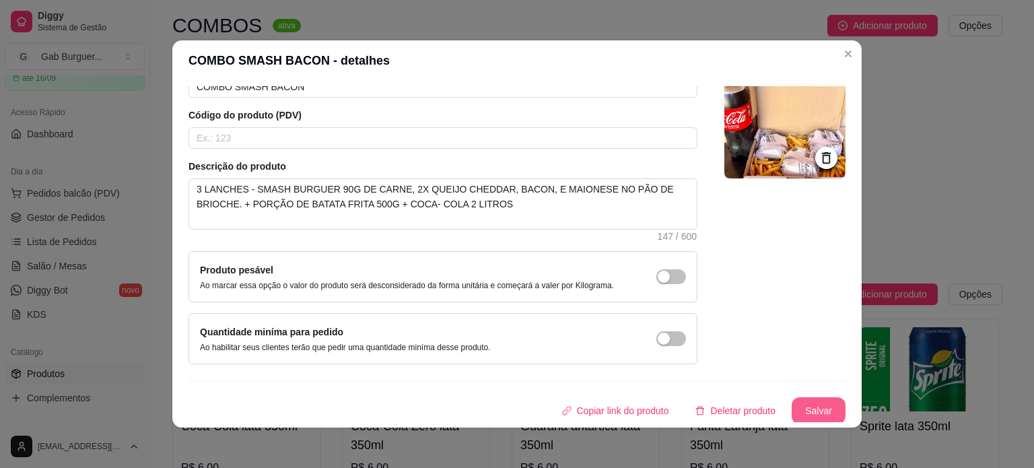
click at [794, 419] on button "Salvar" at bounding box center [819, 410] width 54 height 27
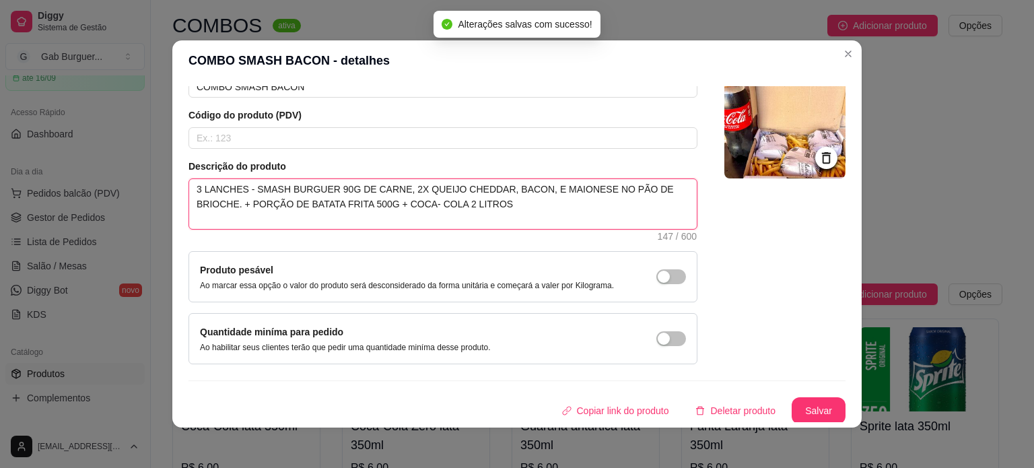
drag, startPoint x: 190, startPoint y: 186, endPoint x: 466, endPoint y: 219, distance: 277.9
click at [466, 219] on textarea "3 LANCHES - SMASH BURGUER 90G DE CARNE, 2X QUEIJO CHEDDAR, BACON, E MAIONESE NO…" at bounding box center [443, 204] width 508 height 50
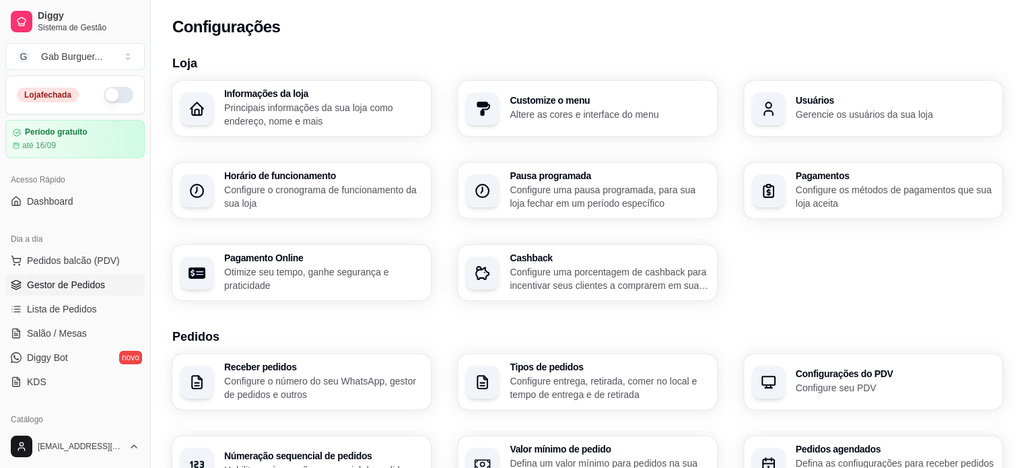
scroll to position [135, 0]
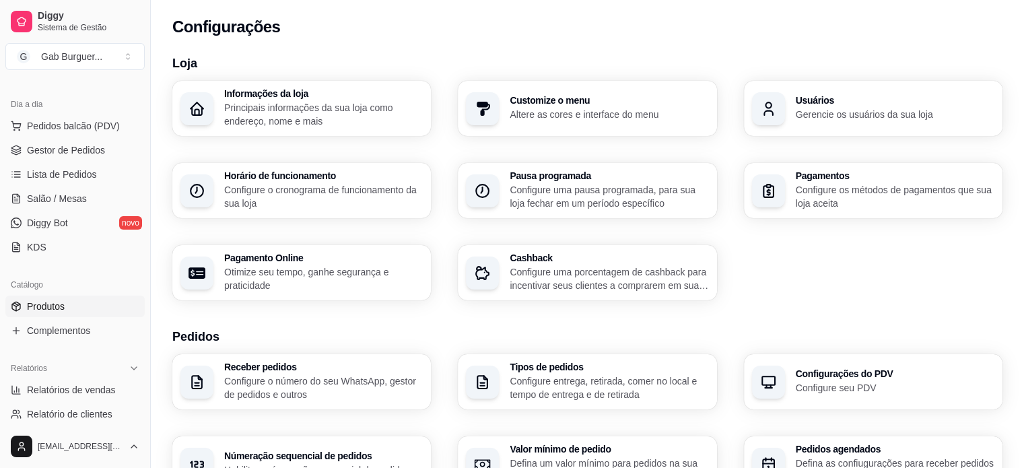
click at [46, 308] on span "Produtos" at bounding box center [46, 306] width 38 height 13
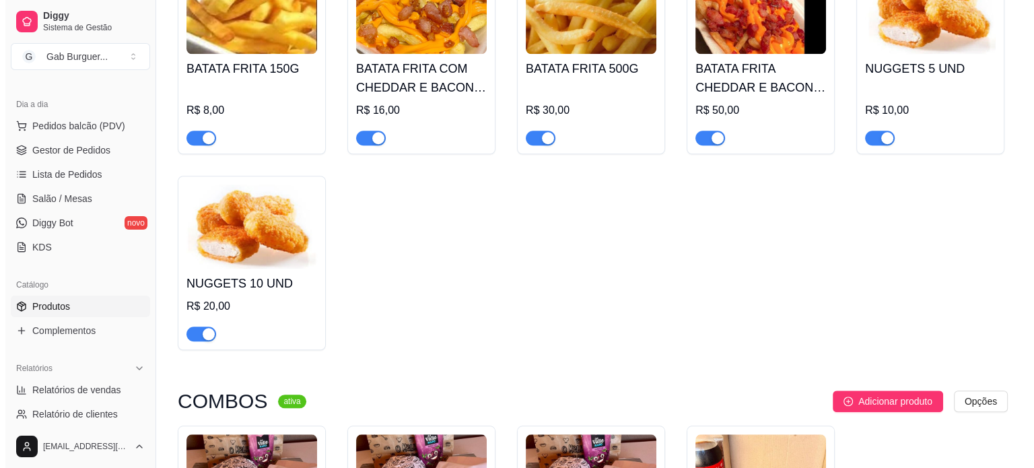
scroll to position [1346, 0]
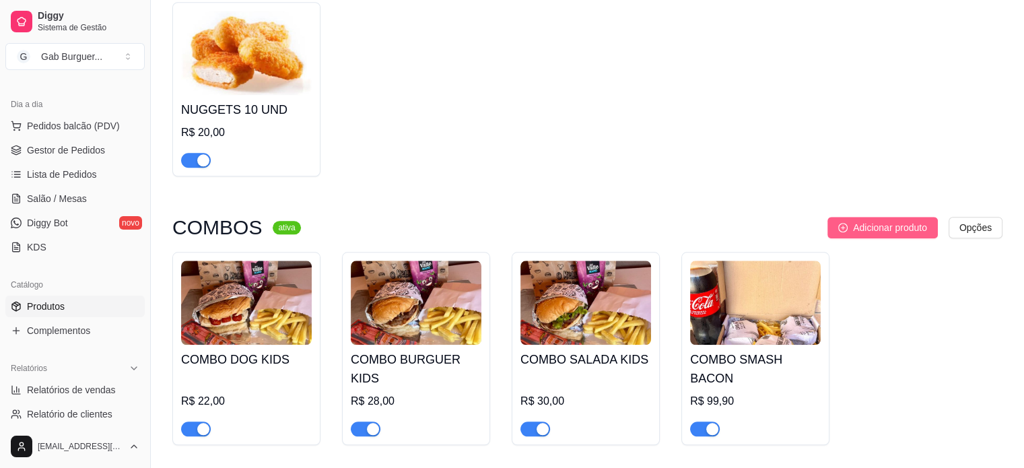
click at [902, 230] on span "Adicionar produto" at bounding box center [890, 227] width 74 height 15
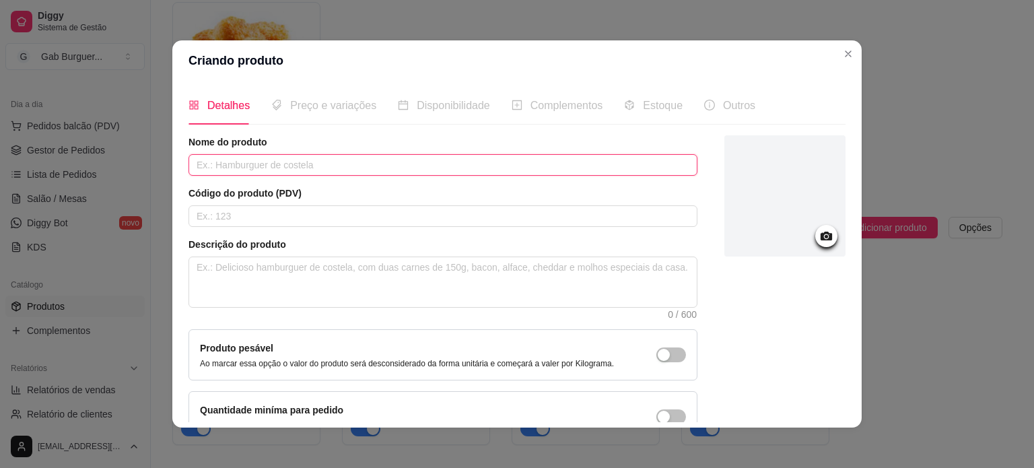
click at [263, 162] on input "text" at bounding box center [442, 165] width 509 height 22
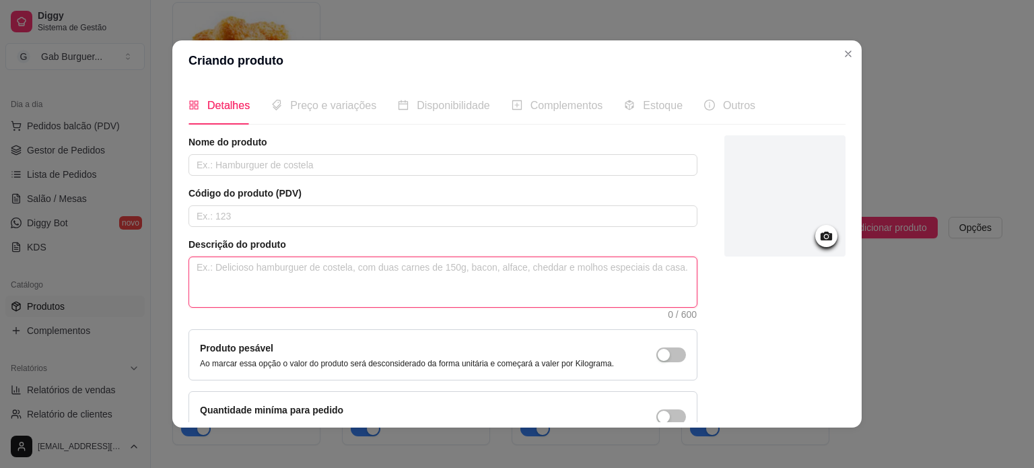
click at [263, 277] on textarea at bounding box center [443, 282] width 508 height 50
paste textarea "1 X BACON + BATATA FRITA (150G in natura) + COCA-COLA LATA 350ML."
type textarea "1 X BACON + BATATA FRITA (150G in natura) + COCA-COLA LATA 350ML."
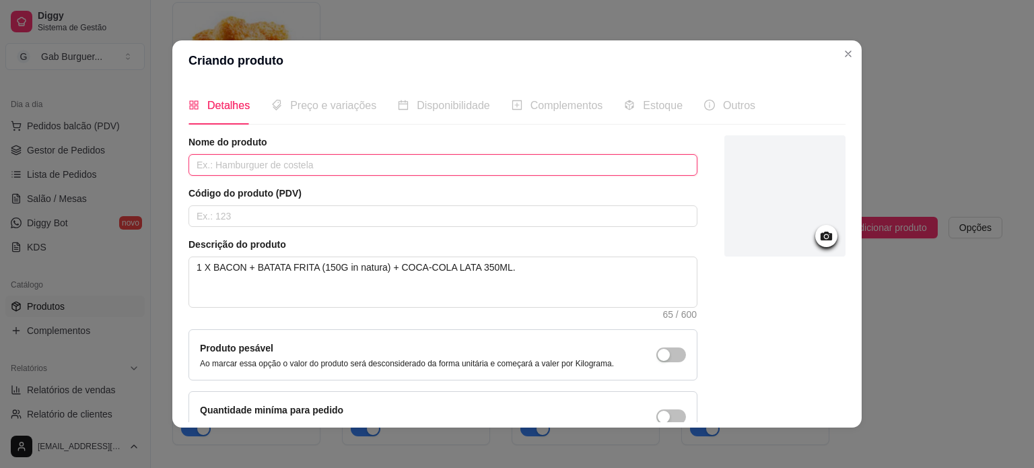
click at [244, 167] on input "text" at bounding box center [442, 165] width 509 height 22
click at [225, 162] on input "COMBO X BACON" at bounding box center [442, 165] width 509 height 22
click at [234, 164] on input "COMBO X BACON" at bounding box center [442, 165] width 509 height 22
type input "COMBO X - BACON"
click at [821, 233] on icon at bounding box center [826, 236] width 11 height 9
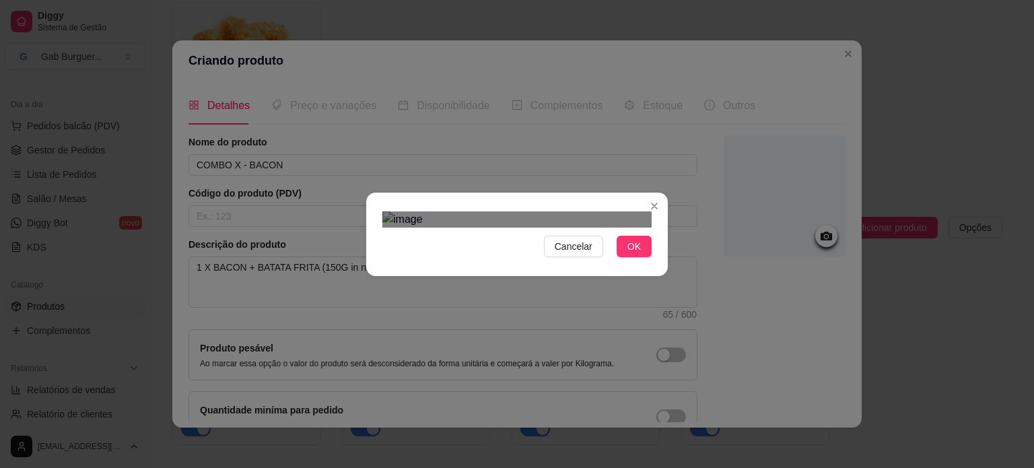
click at [532, 283] on div "Use the arrow keys to move the crop selection area" at bounding box center [519, 404] width 242 height 242
click at [633, 254] on span "OK" at bounding box center [633, 246] width 13 height 15
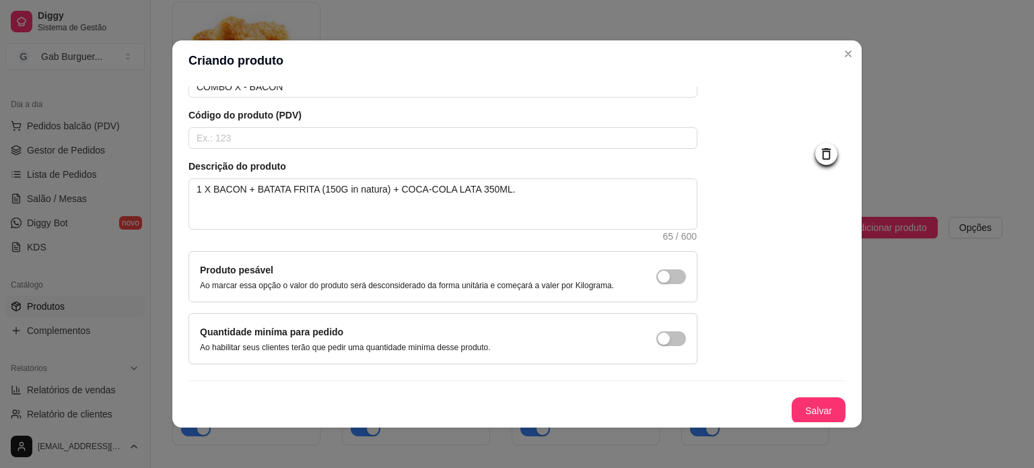
scroll to position [78, 0]
click at [798, 414] on button "Salvar" at bounding box center [818, 411] width 53 height 26
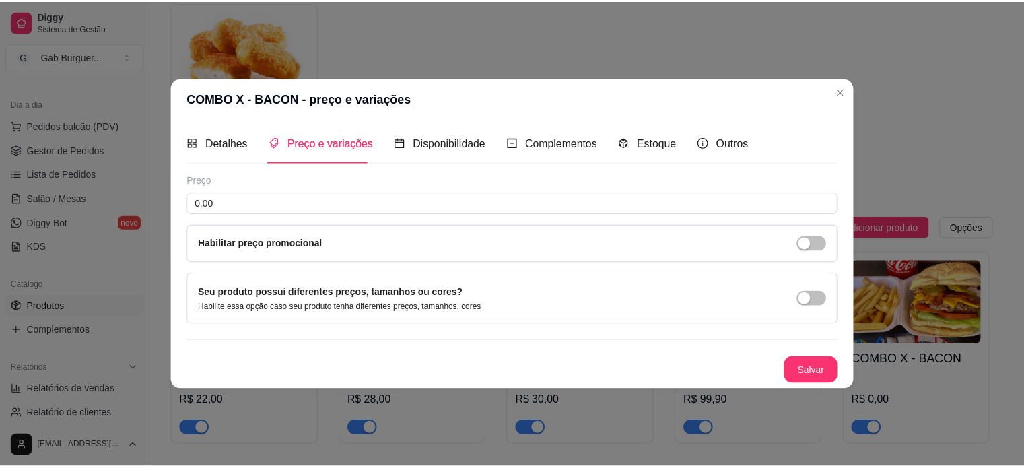
scroll to position [0, 0]
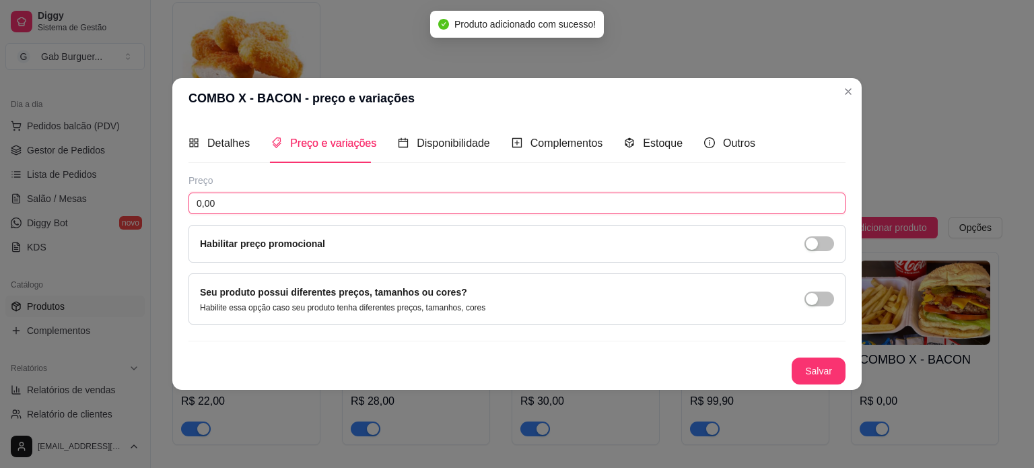
click at [285, 208] on input "0,00" at bounding box center [516, 204] width 657 height 22
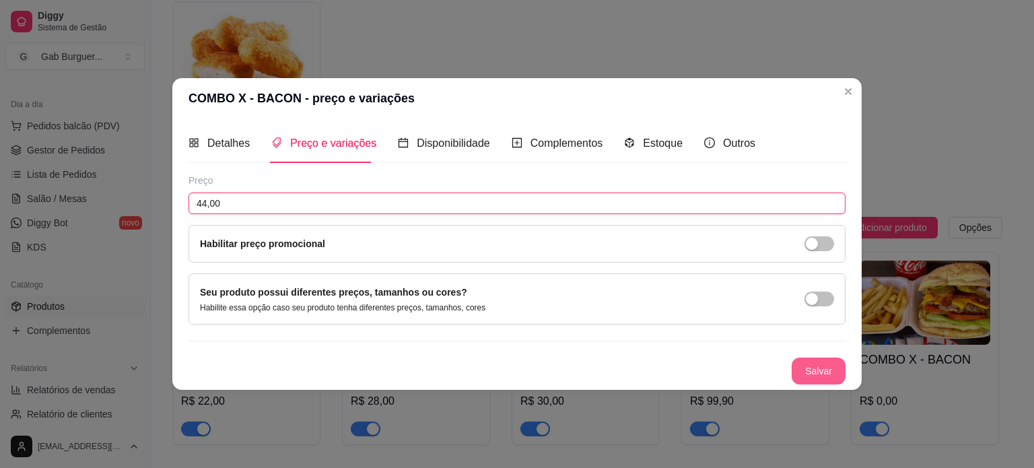
type input "44,00"
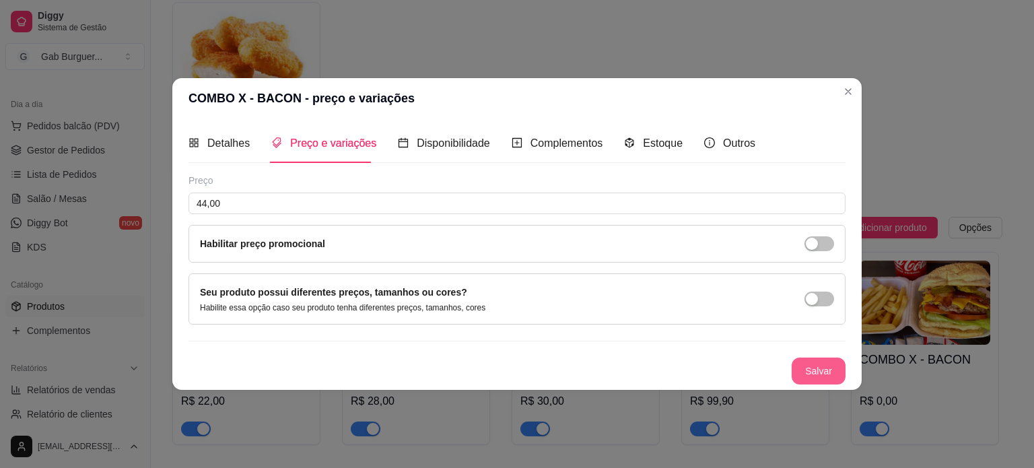
click at [819, 373] on button "Salvar" at bounding box center [819, 370] width 54 height 27
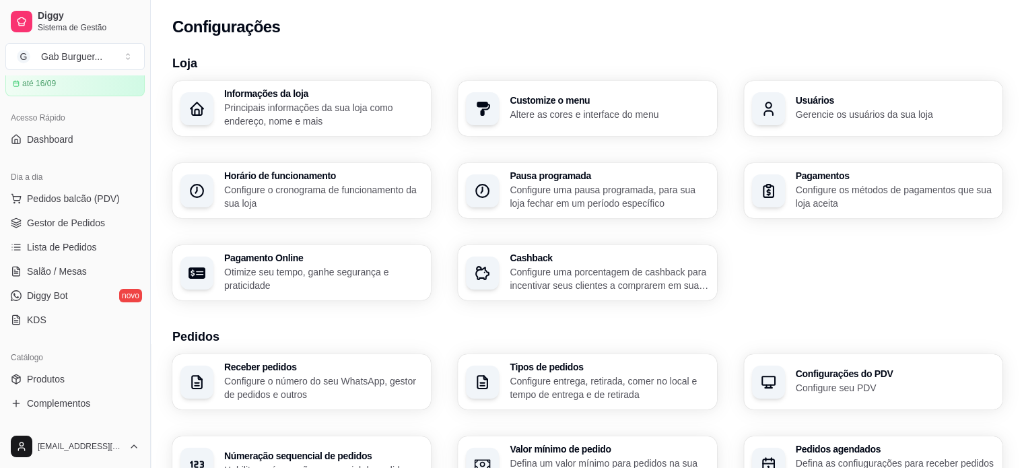
scroll to position [135, 0]
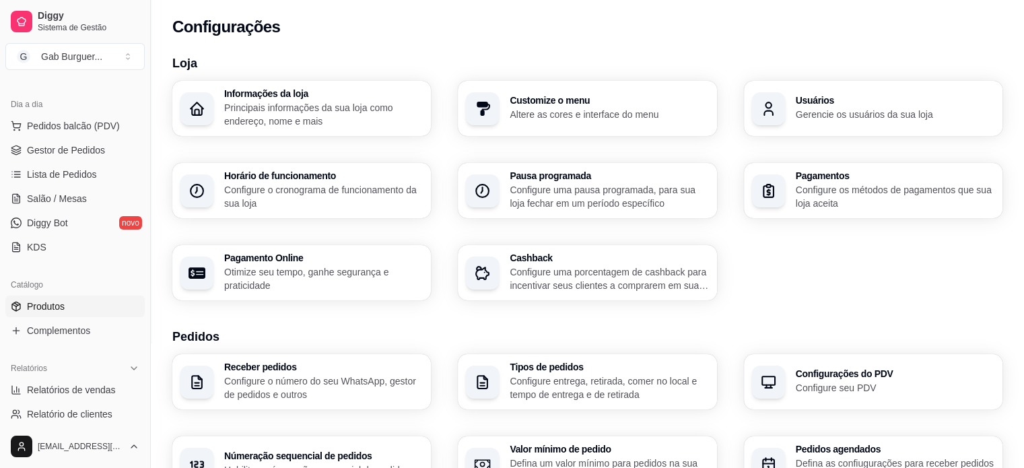
click at [60, 302] on span "Produtos" at bounding box center [46, 306] width 38 height 13
click at [31, 298] on link "Produtos" at bounding box center [74, 307] width 139 height 22
click at [37, 311] on span "Produtos" at bounding box center [46, 306] width 38 height 13
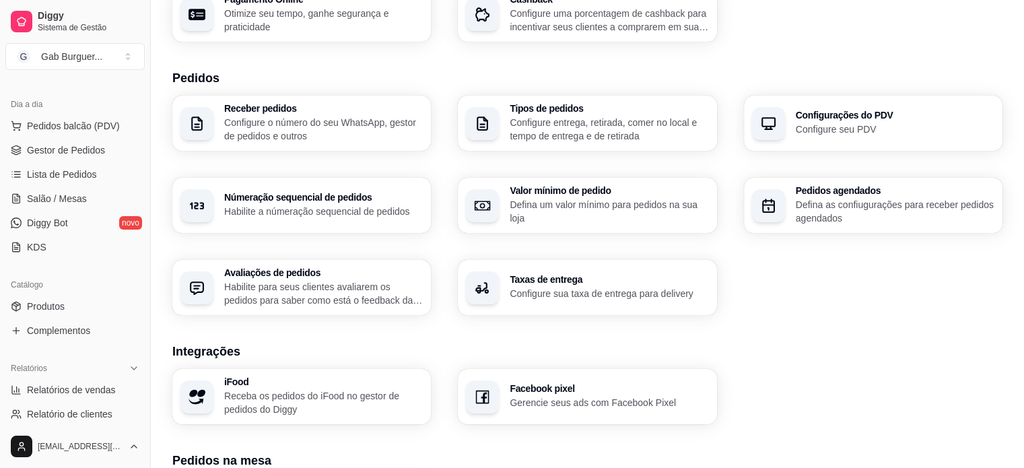
scroll to position [337, 0]
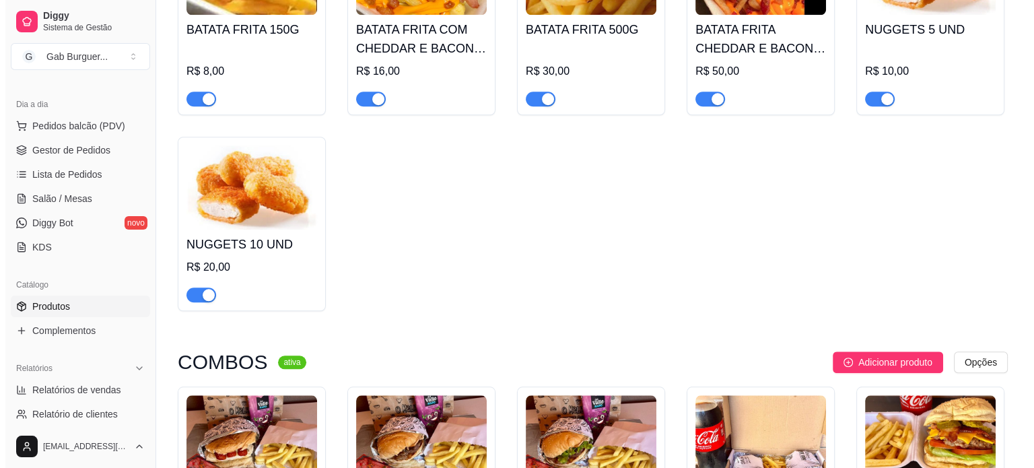
scroll to position [1414, 0]
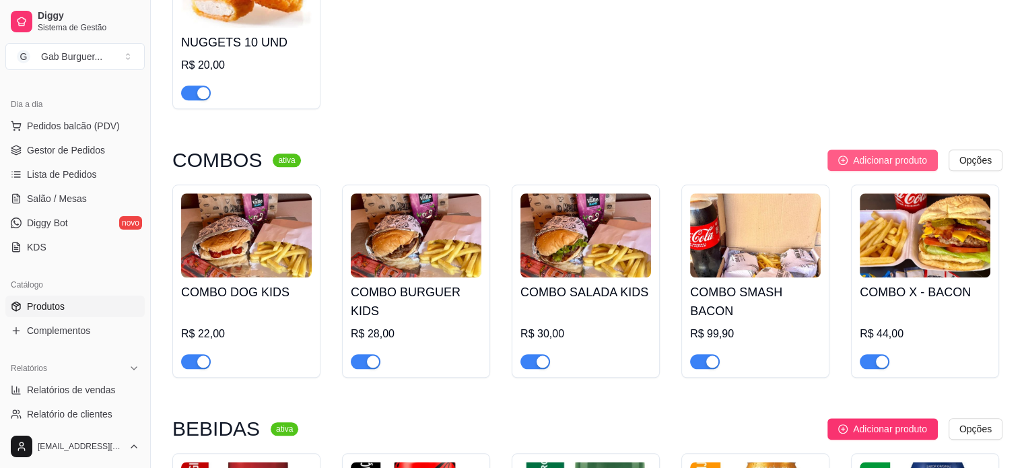
click at [904, 166] on span "Adicionar produto" at bounding box center [890, 160] width 74 height 15
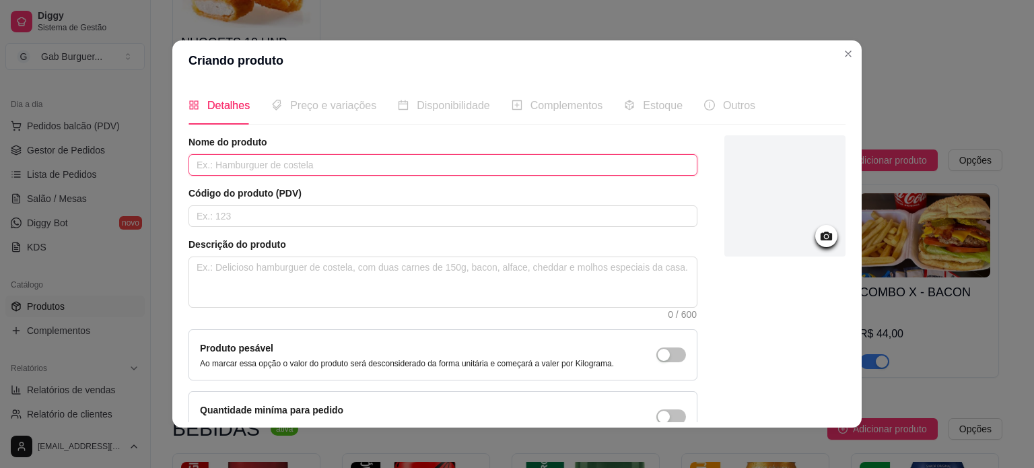
click at [206, 166] on input "text" at bounding box center [442, 165] width 509 height 22
type input "COMBO SMASH SALADA"
click at [253, 219] on input "text" at bounding box center [442, 216] width 509 height 22
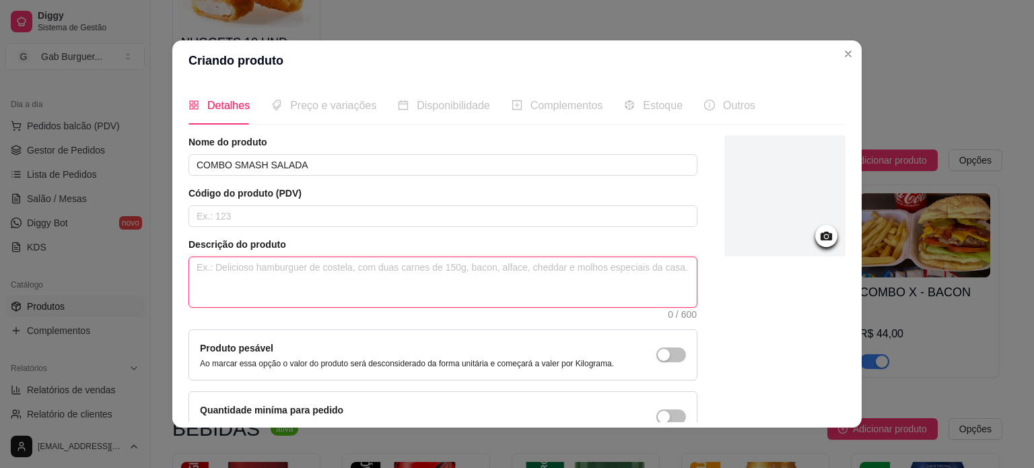
paste textarea "1 X BACON + BATATA FRITA (150G in natura) + COCA-COLA LATA 350ML."
type textarea "1 X BACON + BATATA FRITA (150G in natura) + COCA-COLA LATA 350ML."
type textarea "1 X BACON + BATATA FRITA (150G in natura) + COCA-COLA LATA 350ML"
type textarea "1 X BACON + BATATA FRITA (150G in natura) + COCA-COLA LATA 350M"
type textarea "1 X BACON + BATATA FRITA (150G in natura) + COCA-COLA LATA 350"
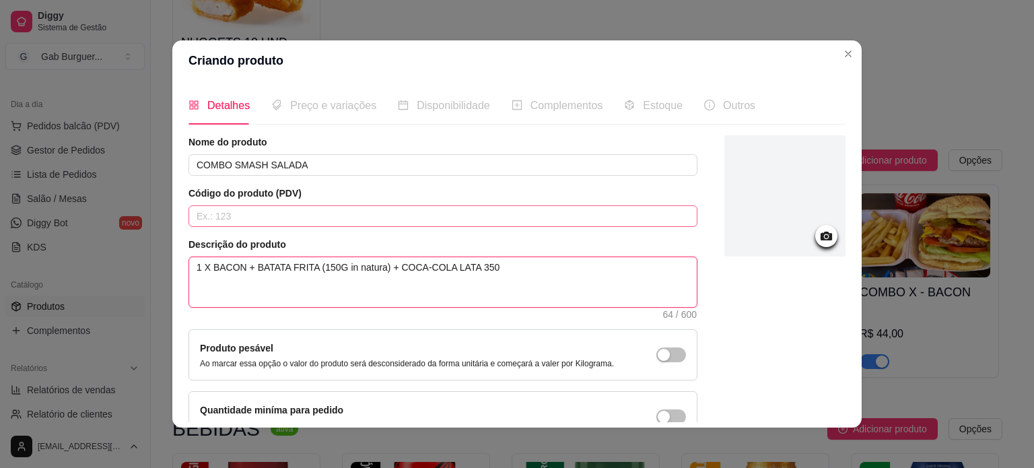
type textarea "1 X BACON + BATATA FRITA (150G in natura) + COCA-COLA LATA 35"
type textarea "1 X BACON + BATATA FRITA (150G in natura) + COCA-COLA LATA 3"
type textarea "1 X BACON + BATATA FRITA (150G in natura) + COCA-COLA LATA"
type textarea "1 X BACON + BATATA FRITA (150G in natura) + COCA-COLA LAT"
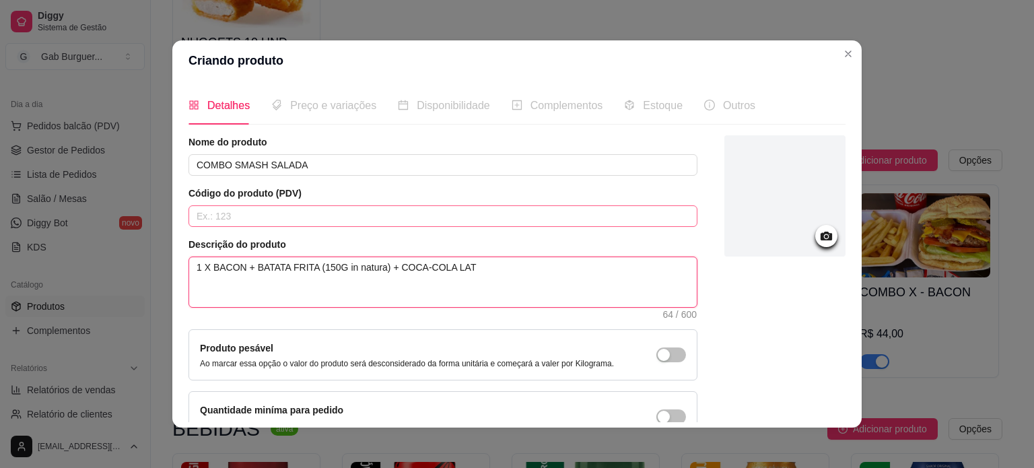
type textarea "1 X BACON + BATATA FRITA (150G in natura) + COCA-COLA LA"
type textarea "1 X BACON + BATATA FRITA (150G in natura) + COCA-COLA L"
type textarea "1 X BACON + BATATA FRITA (150G in natura) + COCA-COLA"
type textarea "1 X BACON + BATATA FRITA (150G in natura) + COCA-COL"
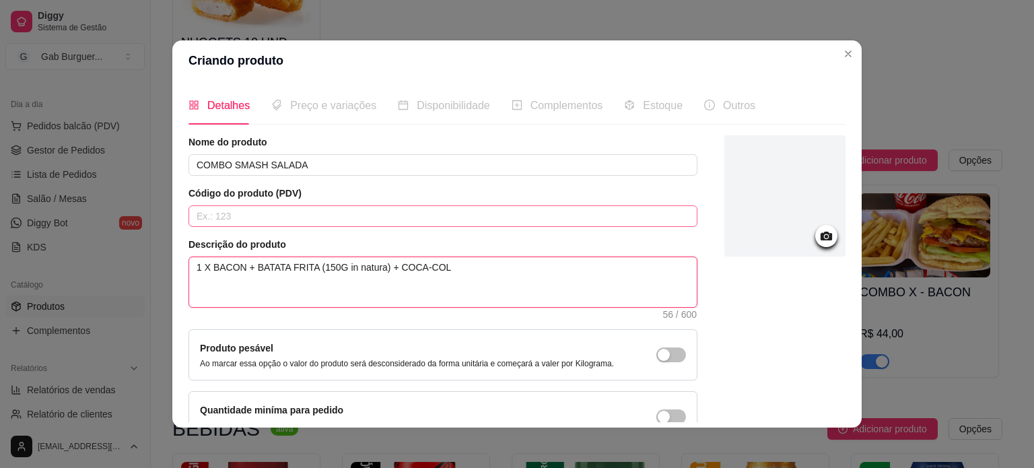
type textarea "1 X BACON + BATATA FRITA (150G in natura) + COCA-CO"
type textarea "1 X BACON + BATATA FRITA (150G in natura) + COCA-C"
type textarea "1 X BACON + BATATA FRITA (150G in natura) + COCA-"
type textarea "1 X BACON + BATATA FRITA (150G in natura) + COCA"
type textarea "1 X BACON + BATATA FRITA (150G in natura) + COC"
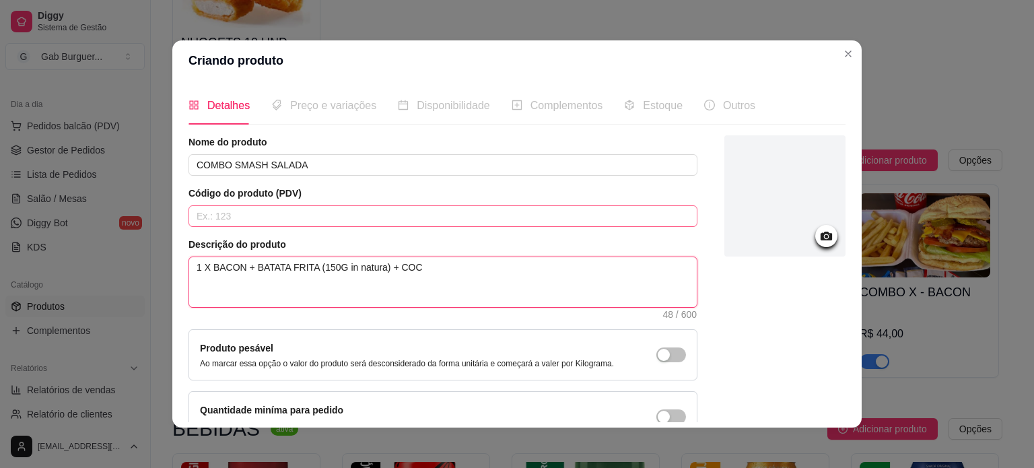
type textarea "1 X BACON + BATATA FRITA (150G in natura) + CO"
type textarea "1 X BACON + BATATA FRITA (150G in natura) + C"
type textarea "1 X BACON + BATATA FRITA (150G in natura) +"
type textarea "1 X BACON + BATATA FRITA (150G in natura)"
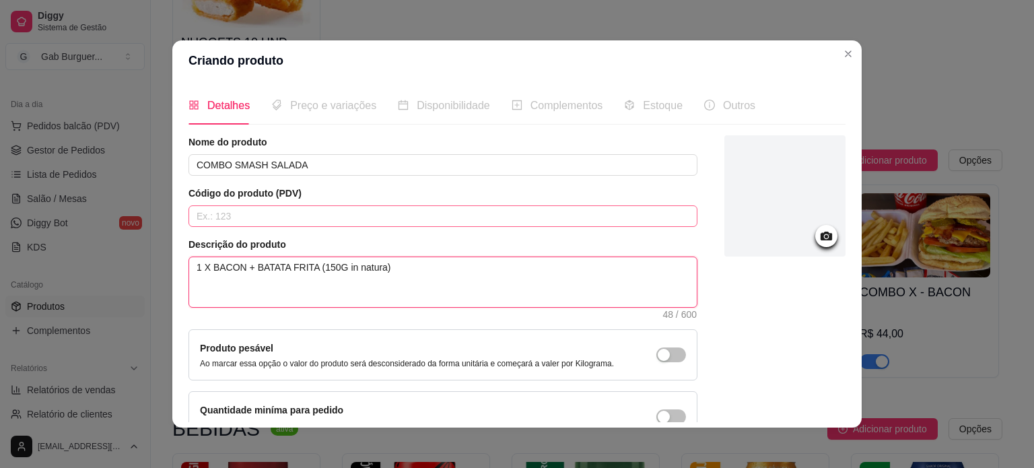
type textarea "1 X BACON + BATATA FRITA (150G in natura)"
type textarea "1 X BACON + BATATA FRITA (150G in natura"
type textarea "1 X BACON + BATATA FRITA (150G in natur"
type textarea "1 X BACON + BATATA FRITA (150G in natu"
type textarea "1 X BACON + BATATA FRITA (150G in nat"
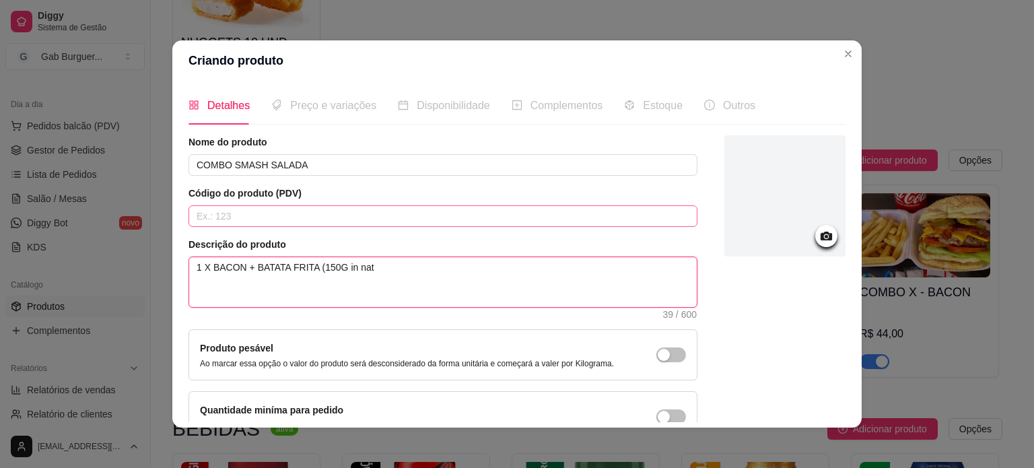
type textarea "1 X BACON + BATATA FRITA (150G in na"
type textarea "1 X BACON + BATATA FRITA (150G in n"
type textarea "1 X BACON + BATATA FRITA (150G in"
type textarea "1 X BACON + BATATA FRITA (150G i"
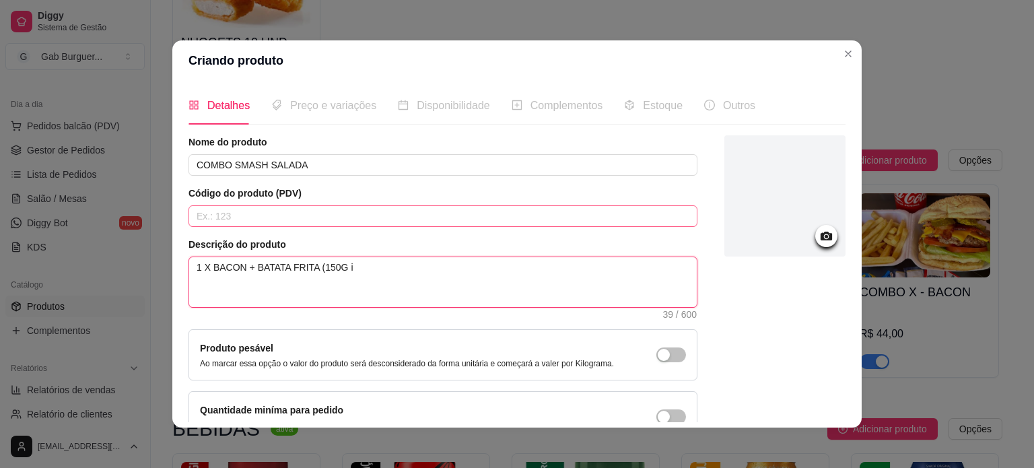
type textarea "1 X BACON + BATATA FRITA (150G"
type textarea "1 X BACON + BATATA FRITA (150"
type textarea "1 X BACON + BATATA FRITA (15"
type textarea "1 X BACON + BATATA FRITA (1"
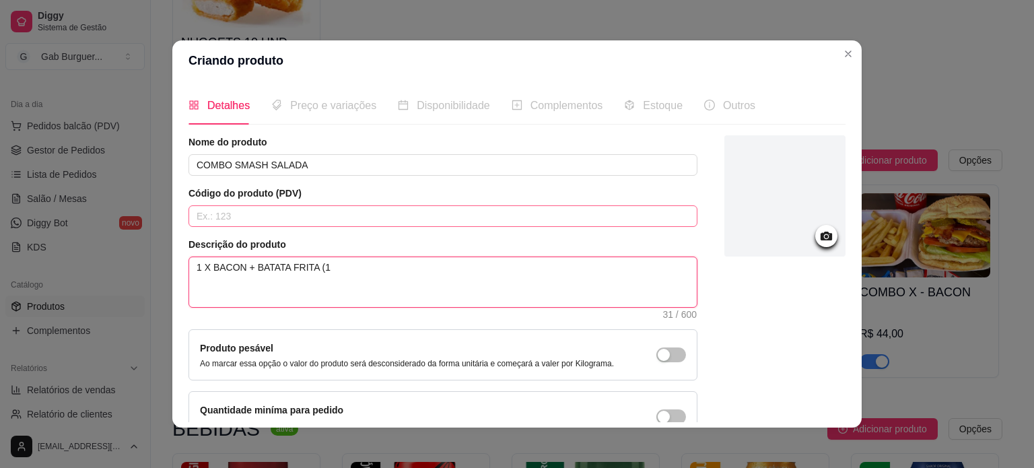
type textarea "1 X BACON + BATATA FRITA ("
type textarea "1 X BACON + BATATA FRITA"
type textarea "1 X BACON + BATATA FRIT"
type textarea "1 X BACON + BATATA FRI"
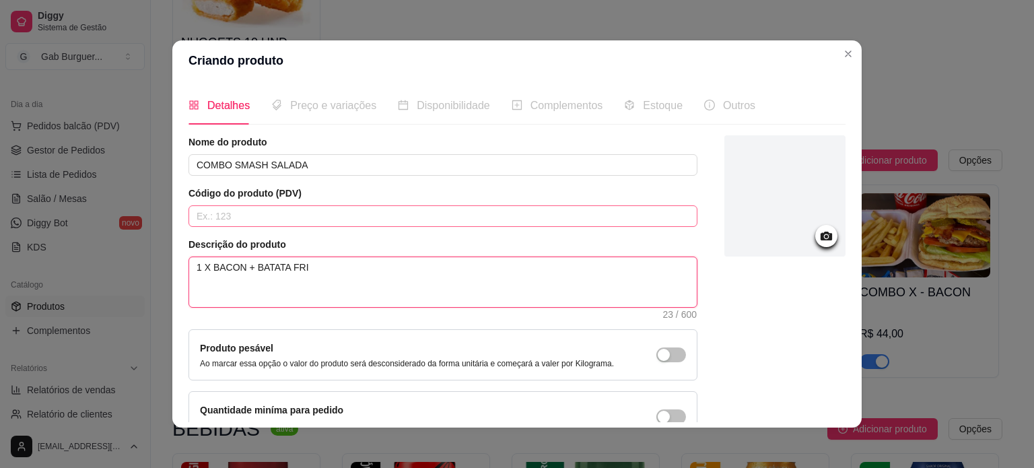
type textarea "1 X BACON + BATATA FR"
type textarea "1 X BACON + BATATA F"
type textarea "1 X BACON + BATATA"
type textarea "1 X BACON + BATAT"
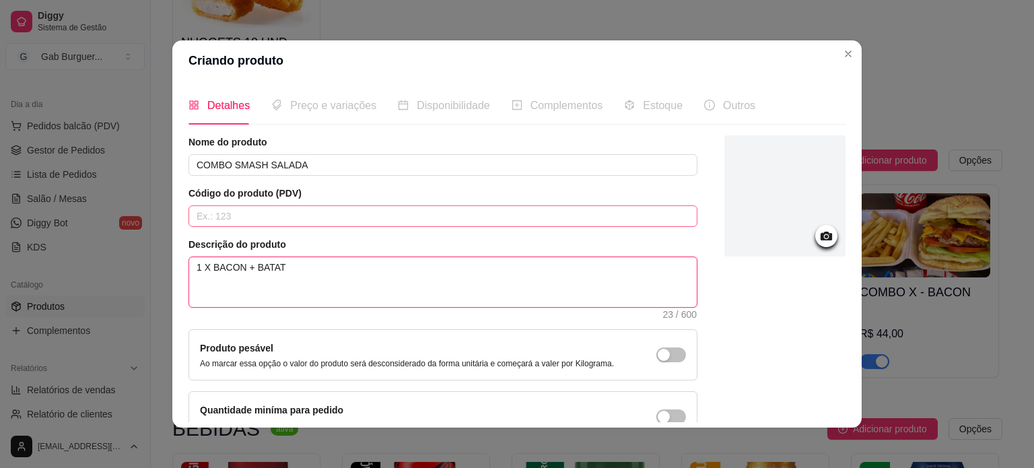
type textarea "1 X BACON + BATA"
type textarea "1 X BACON + BAT"
type textarea "1 X BACON + BA"
type textarea "1 X BACON + B"
type textarea "1 X BACON +"
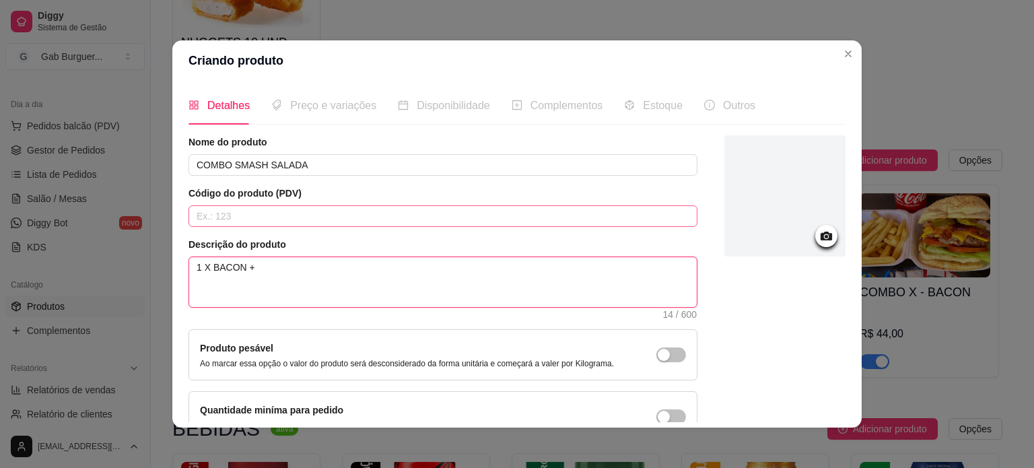
type textarea "1 X BACON +"
type textarea "1 X BACON"
type textarea "1 X BACO"
type textarea "1 X BAC"
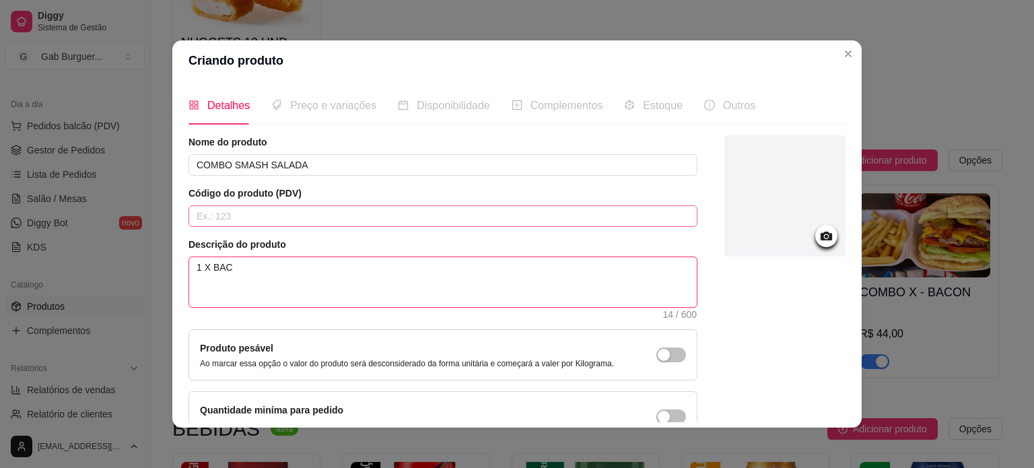
type textarea "1 X BA"
type textarea "1 X B"
type textarea "1 X"
type textarea "1"
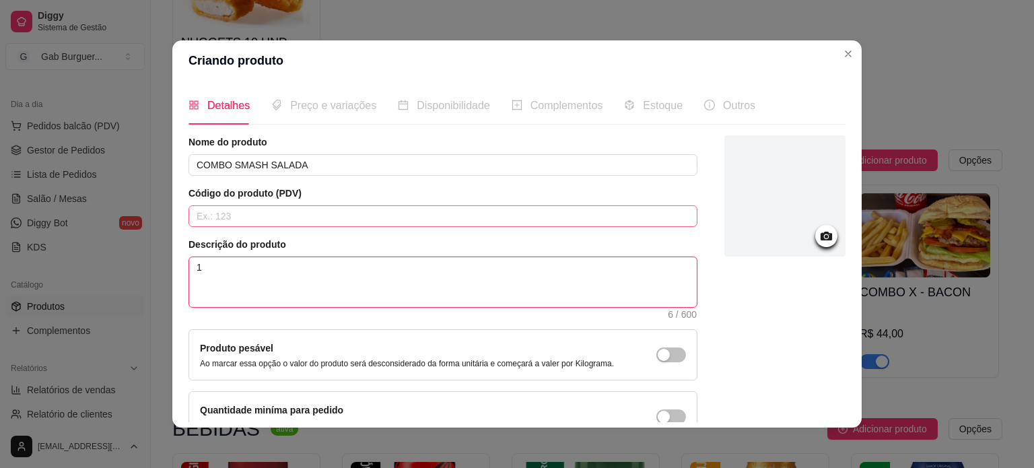
type textarea "1"
type textarea "3"
type textarea "3 L"
type textarea "3 LA"
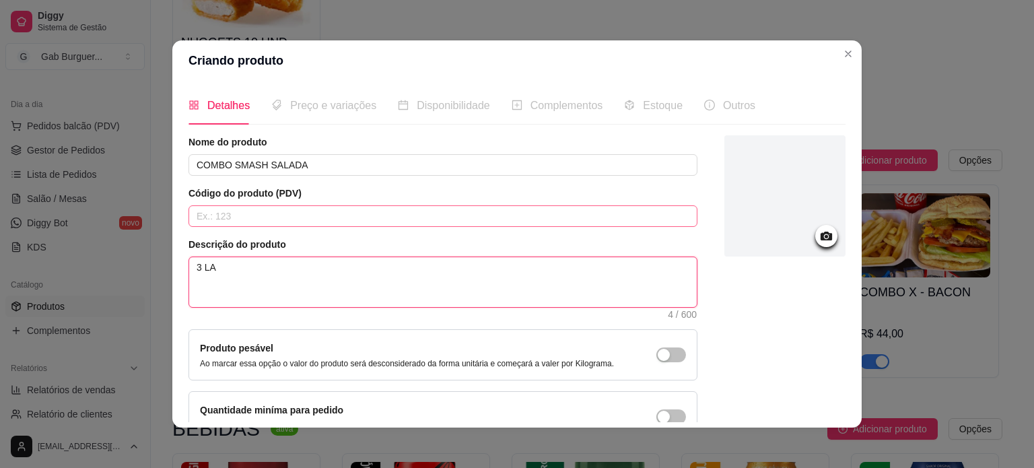
type textarea "3 LAN"
type textarea "3 LANC"
type textarea "3 LANCH"
type textarea "3 LANCHE"
type textarea "3 LANCHES"
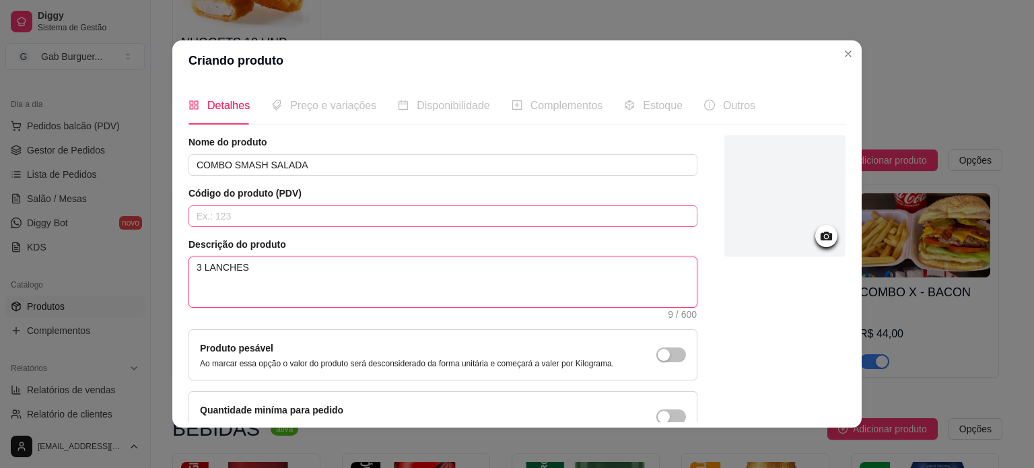
type textarea "3 LANCHES,"
type textarea "3 LANCHES"
type textarea "3 LANCHES -"
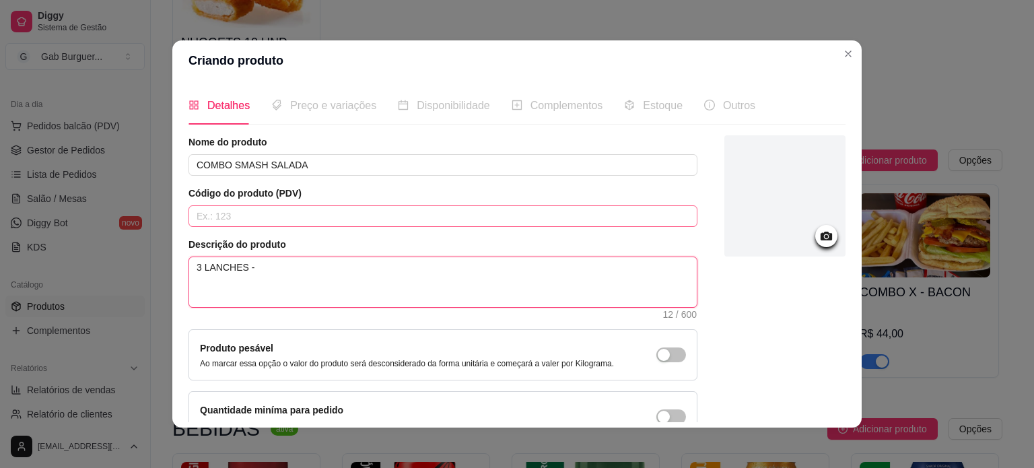
type textarea "3 LANCHES - S"
type textarea "3 LANCHES - SM"
type textarea "3 LANCHES - SMA"
type textarea "3 LANCHES - SMAS"
type textarea "3 LANCHES - SMASH"
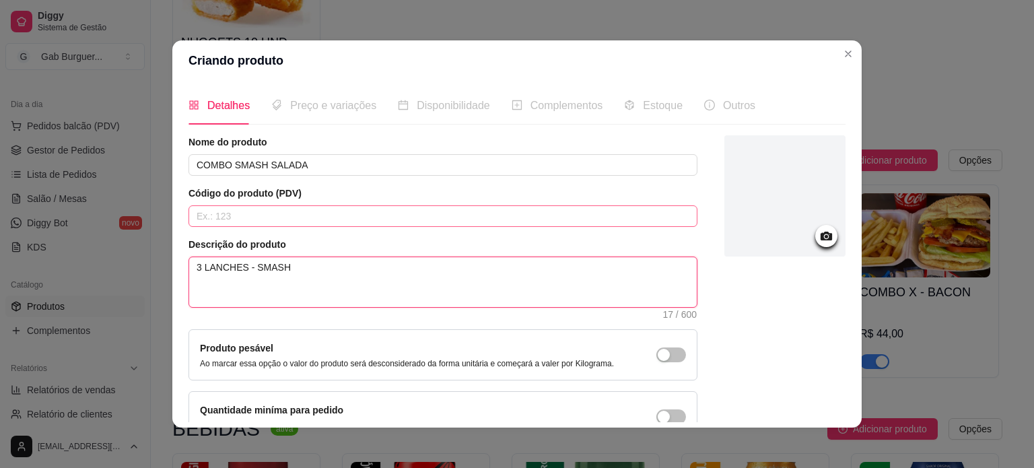
type textarea "3 LANCHES - SMASH"
type textarea "3 LANCHES - SMASH S"
type textarea "3 LANCHES - SMASH SA"
type textarea "3 LANCHES - SMASH SAL"
type textarea "3 LANCHES - SMASH SALA"
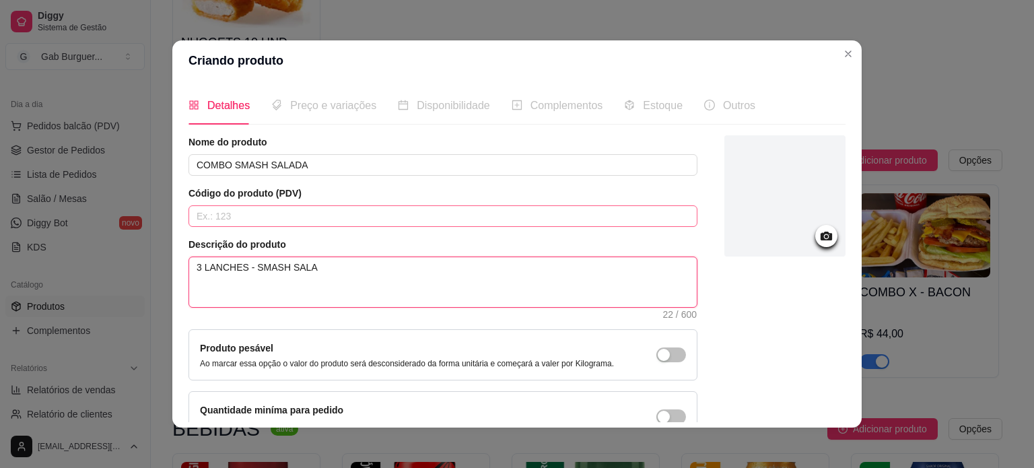
type textarea "3 LANCHES - SMASH SALAD"
type textarea "3 LANCHES - SMASH SALADA"
type textarea "3 LANCHES - SMASH SALADA-"
type textarea "3 LANCHES - SMASH SALADA- H"
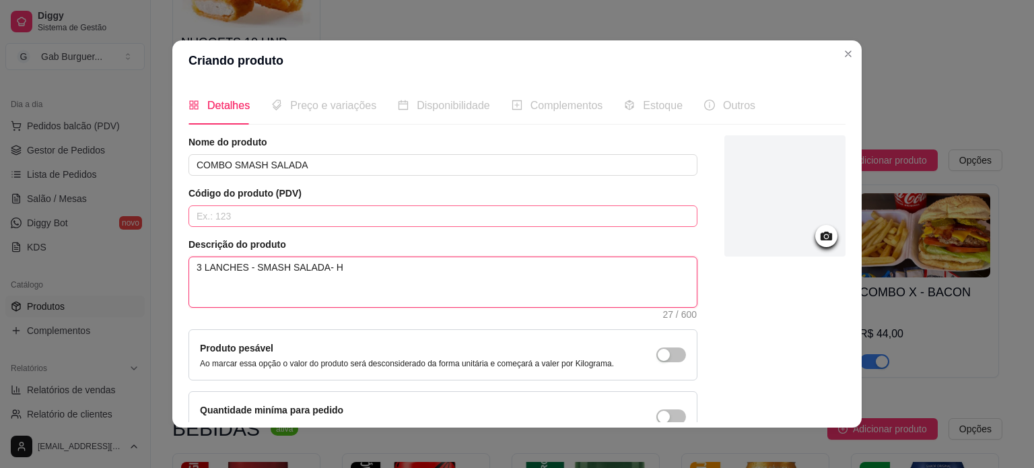
type textarea "3 LANCHES - SMASH SALADA- HA"
type textarea "3 LANCHES - SMASH SALADA- HAM"
type textarea "3 LANCHES - SMASH SALADA- HAMB"
type textarea "3 LANCHES - SMASH SALADA- HAMBU"
click at [314, 267] on textarea "3 LANCHES - SMASH SALADA- HAMBURGUER 90g, 2X QUEIJO CHEDDAR, TOMATE, ALFACE E M…" at bounding box center [443, 282] width 508 height 50
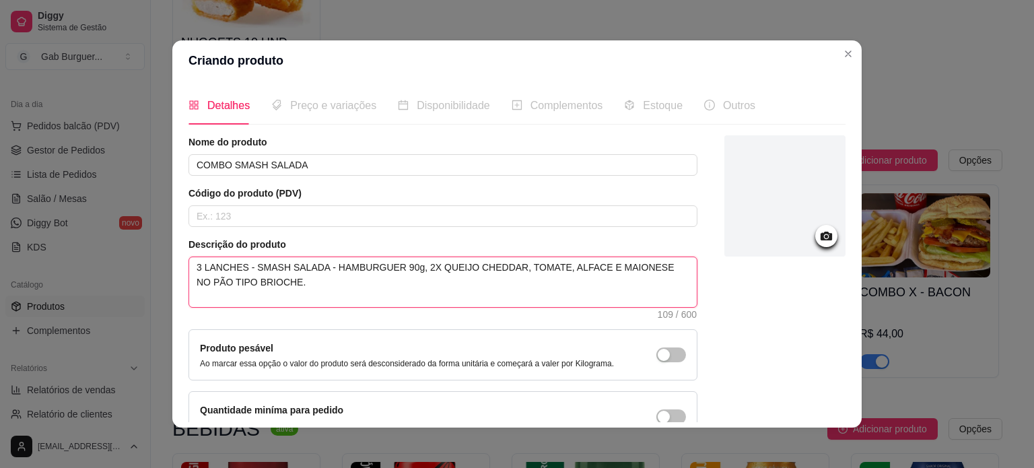
click at [359, 265] on textarea "3 LANCHES - SMASH SALADA - HAMBURGUER 90g, 2X QUEIJO CHEDDAR, TOMATE, ALFACE E …" at bounding box center [443, 282] width 508 height 50
click at [256, 277] on textarea "3 LANCHES - SMASH SALADA - HAMBÚRGUER 90g, 2X QUEIJO CHEDDAR, TOMATE, ALFACE E …" at bounding box center [443, 282] width 508 height 50
click at [250, 281] on textarea "3 LANCHES - SMASH SALADA - HAMBÚRGUER 90g, 2X QUEIJO CHEDDAR, TOMATE, ALFACE E …" at bounding box center [443, 282] width 508 height 50
click at [381, 283] on textarea "3 LANCHES - SMASH SALADA - HAMBÚRGUER 90g, 2X QUEIJO CHEDDAR, TOMATE, ALFACE E …" at bounding box center [443, 282] width 508 height 50
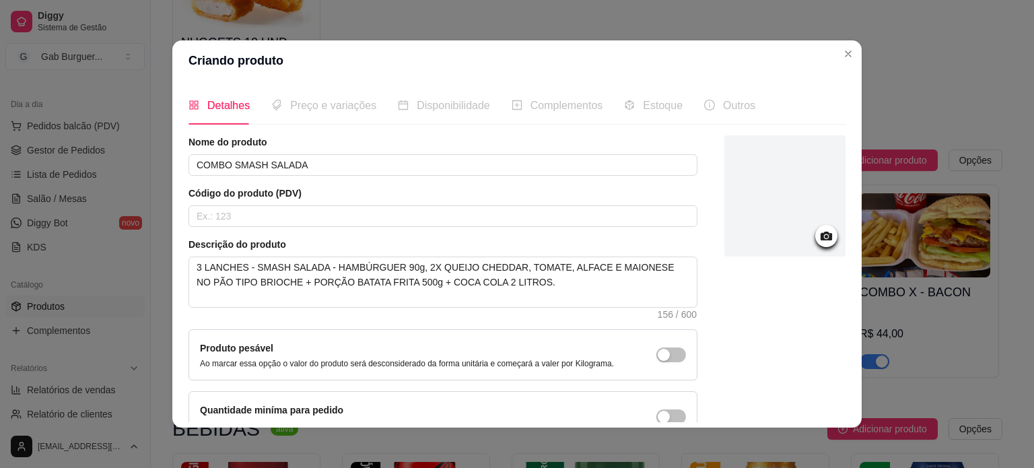
click at [819, 234] on div at bounding box center [826, 236] width 22 height 22
click at [821, 238] on icon at bounding box center [826, 236] width 11 height 9
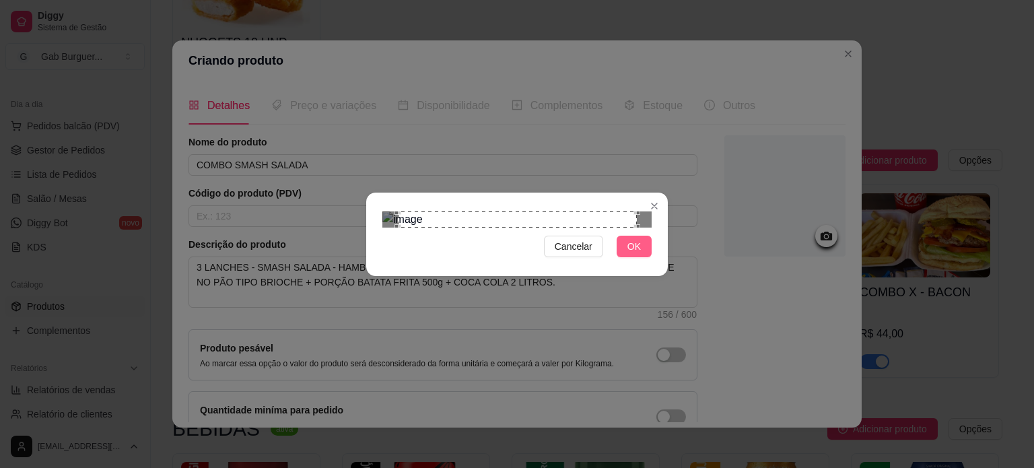
click at [627, 257] on button "OK" at bounding box center [634, 247] width 35 height 22
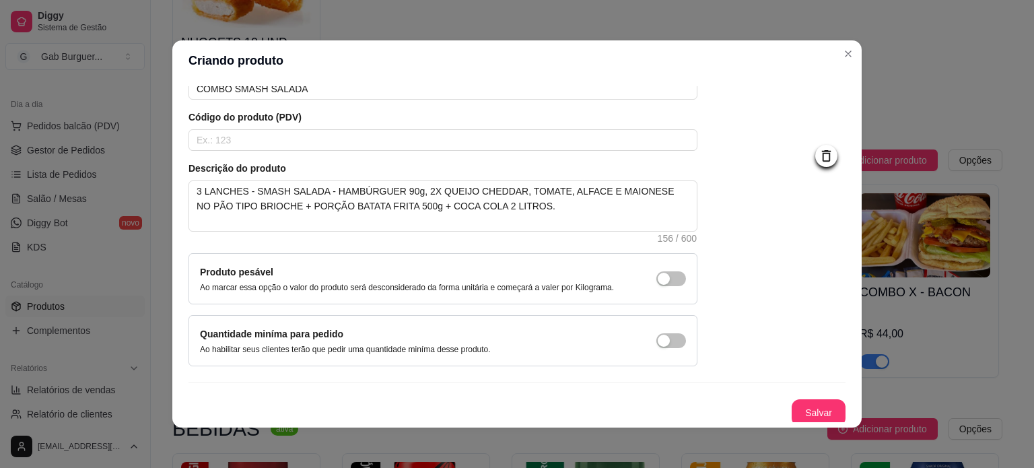
scroll to position [78, 0]
click at [796, 409] on button "Salvar" at bounding box center [819, 410] width 54 height 27
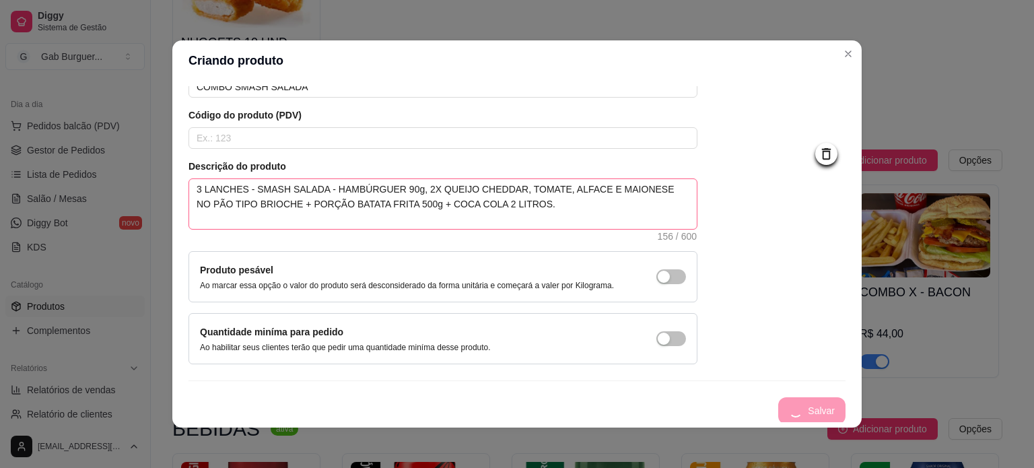
scroll to position [0, 0]
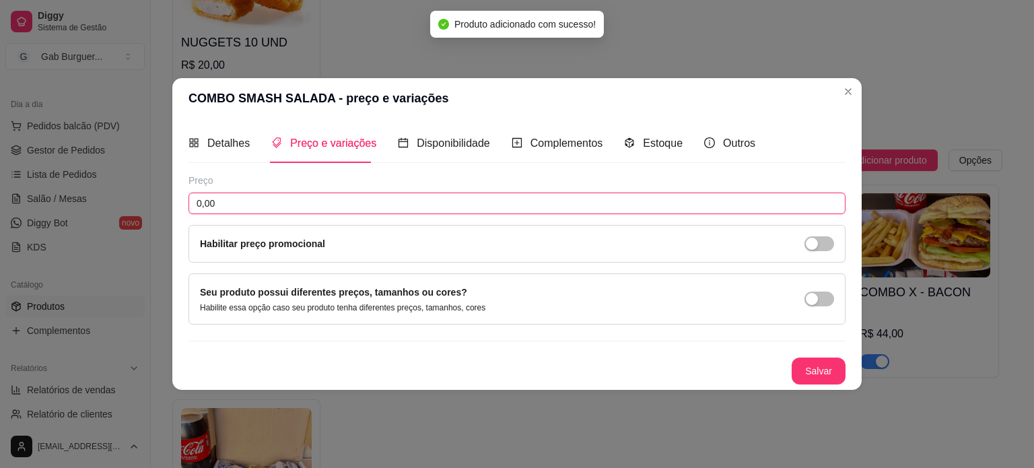
click at [272, 196] on input "0,00" at bounding box center [516, 204] width 657 height 22
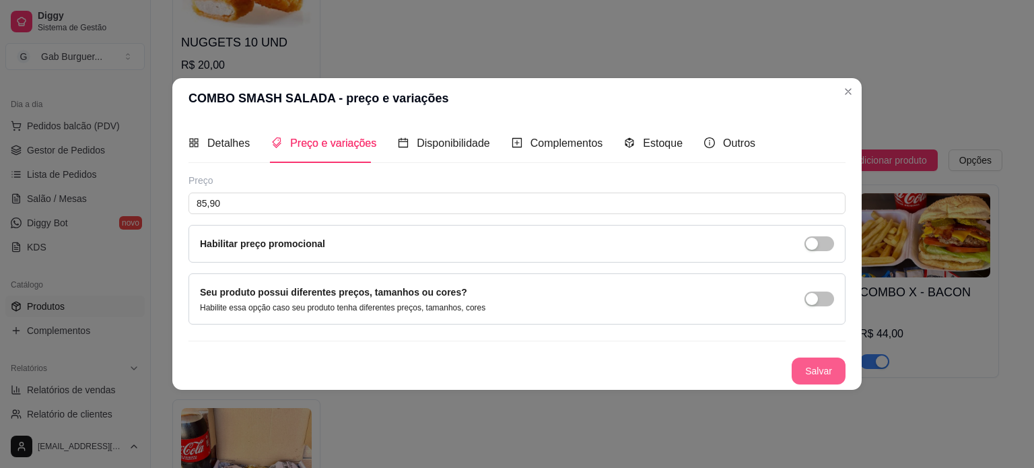
click at [810, 374] on button "Salvar" at bounding box center [819, 370] width 54 height 27
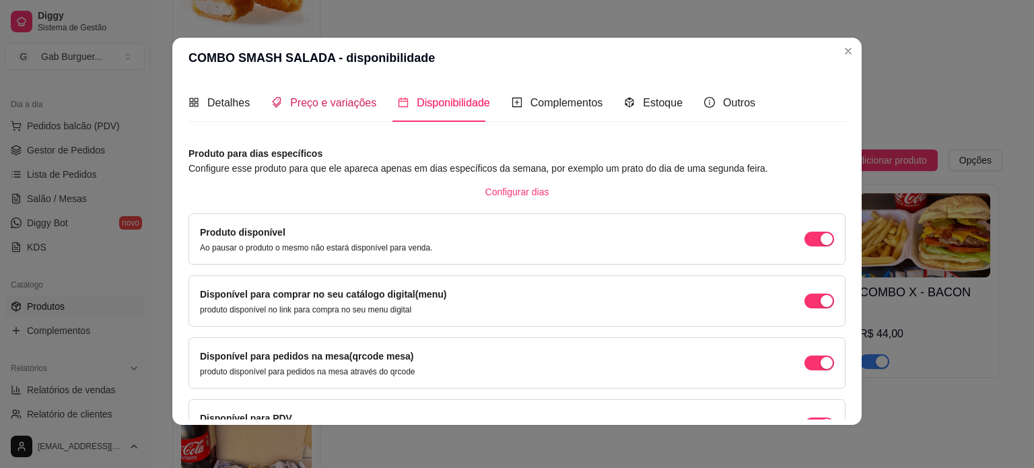
click at [306, 107] on span "Preço e variações" at bounding box center [333, 102] width 86 height 11
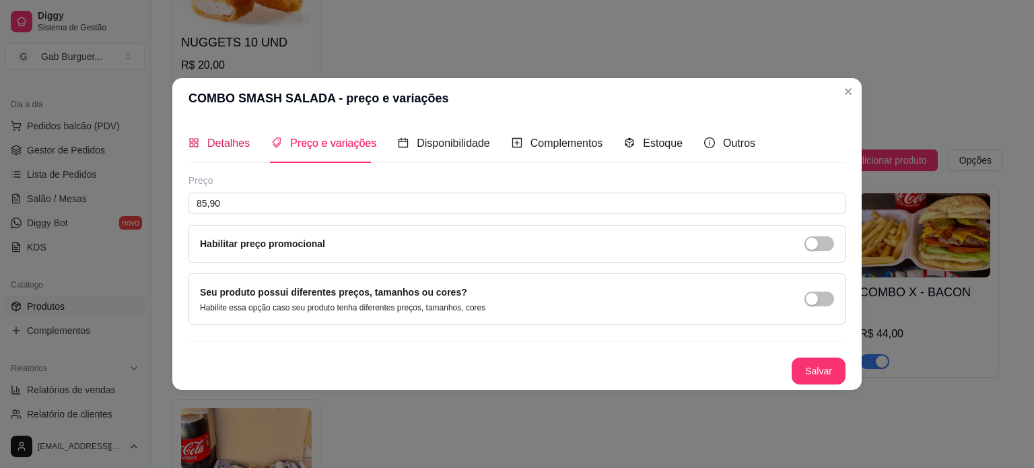
click at [222, 149] on span "Detalhes" at bounding box center [228, 142] width 42 height 11
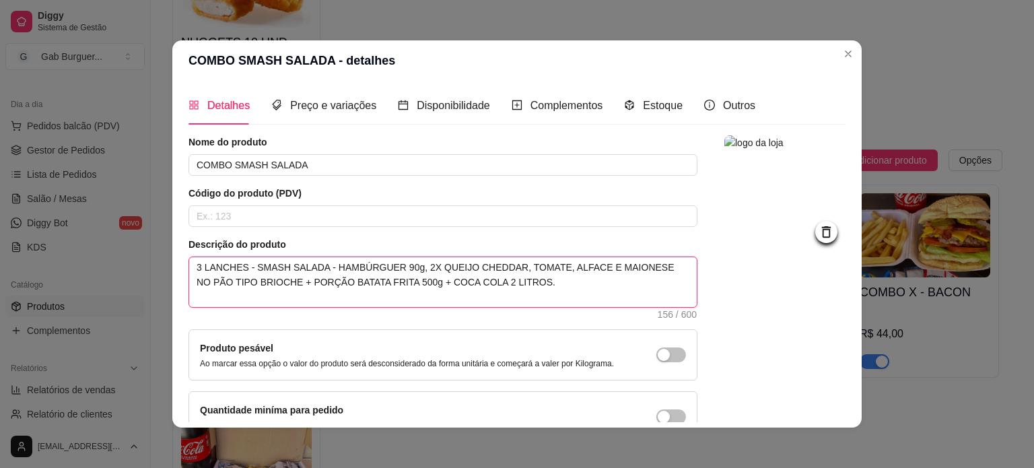
drag, startPoint x: 189, startPoint y: 269, endPoint x: 585, endPoint y: 302, distance: 397.2
click at [585, 302] on textarea "3 LANCHES - SMASH SALADA - HAMBÚRGUER 90g, 2X QUEIJO CHEDDAR, TOMATE, ALFACE E …" at bounding box center [443, 282] width 508 height 50
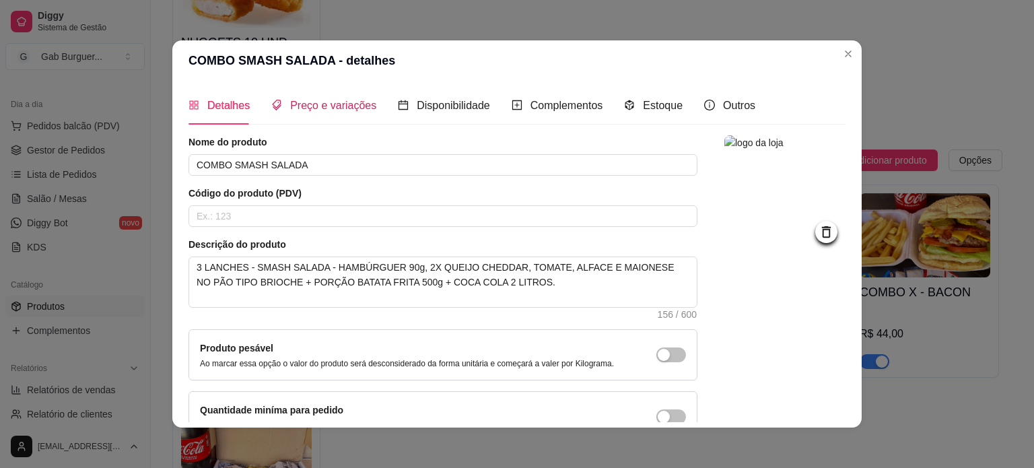
click at [323, 107] on span "Preço e variações" at bounding box center [333, 105] width 86 height 11
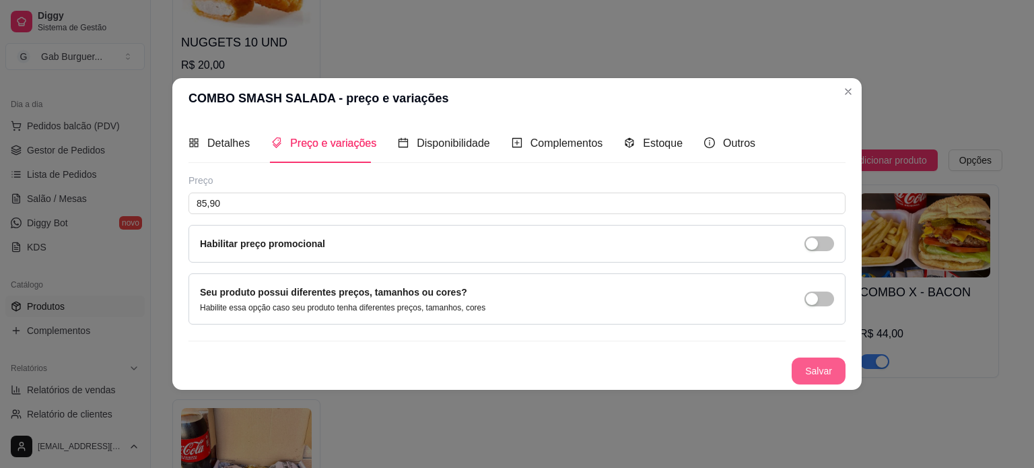
click at [830, 367] on button "Salvar" at bounding box center [819, 370] width 54 height 27
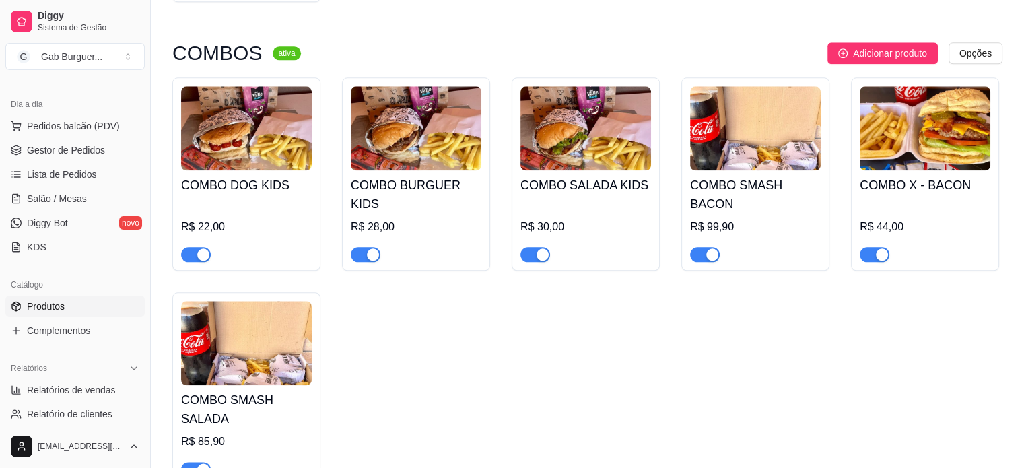
scroll to position [1683, 0]
